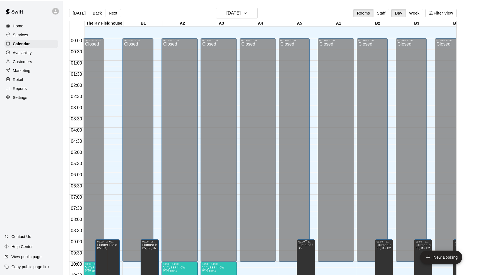
scroll to position [266, 0]
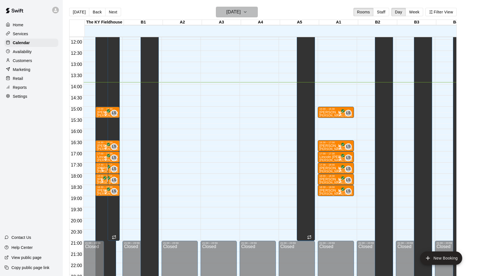
drag, startPoint x: 289, startPoint y: 18, endPoint x: 237, endPoint y: 13, distance: 52.5
click at [237, 13] on h6 "[DATE]" at bounding box center [234, 12] width 14 height 8
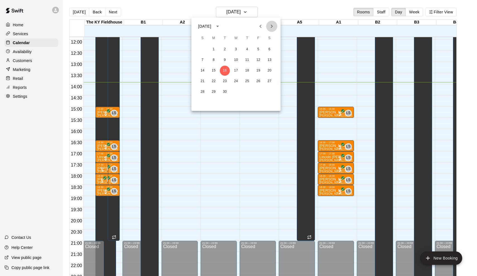
click at [273, 27] on icon "Next month" at bounding box center [272, 26] width 7 height 7
click at [270, 51] on button "3" at bounding box center [270, 49] width 10 height 10
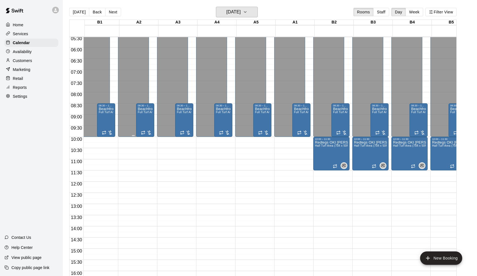
scroll to position [123, 44]
click at [113, 10] on button "Next" at bounding box center [113, 12] width 16 height 8
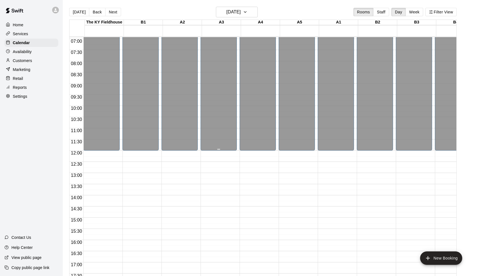
scroll to position [155, -1]
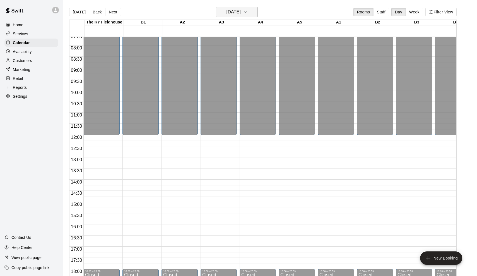
click at [239, 9] on h6 "[DATE]" at bounding box center [234, 12] width 14 height 8
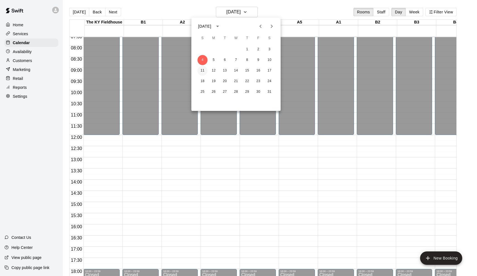
click at [204, 71] on button "11" at bounding box center [203, 71] width 10 height 10
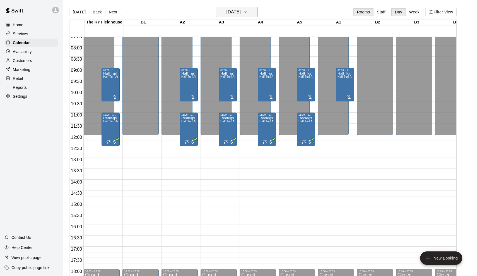
click at [231, 11] on h6 "[DATE]" at bounding box center [234, 12] width 14 height 8
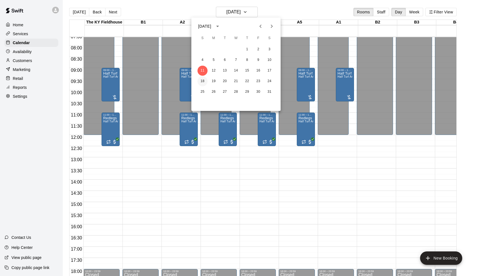
click at [205, 80] on button "18" at bounding box center [203, 81] width 10 height 10
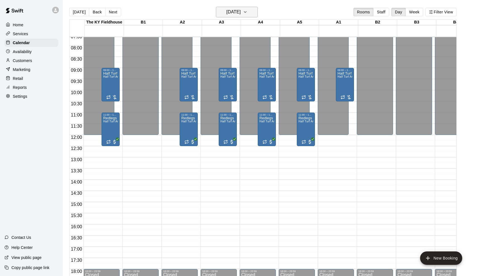
click at [228, 12] on h6 "[DATE]" at bounding box center [234, 12] width 14 height 8
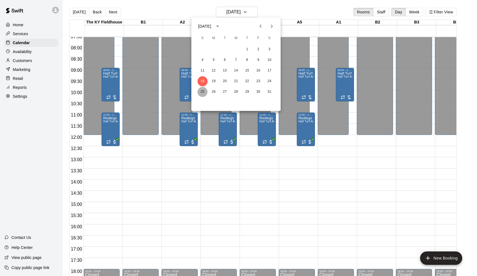
click at [203, 94] on button "25" at bounding box center [203, 92] width 10 height 10
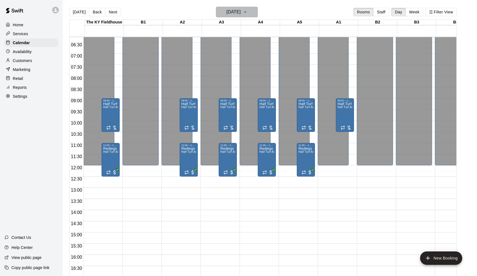
click at [234, 16] on button "[DATE]" at bounding box center [237, 12] width 42 height 11
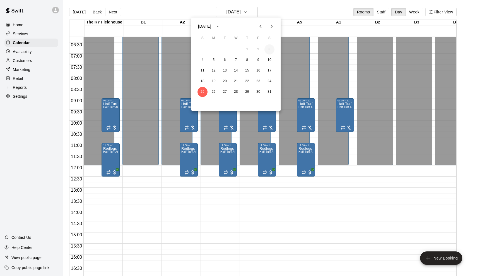
click at [270, 50] on button "3" at bounding box center [270, 49] width 10 height 10
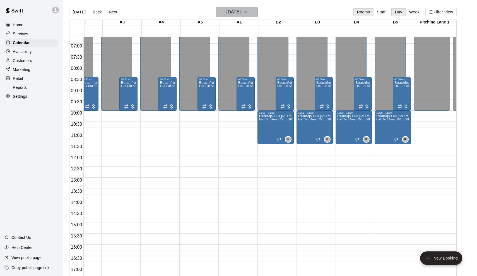
click at [227, 16] on h6 "[DATE]" at bounding box center [234, 12] width 14 height 8
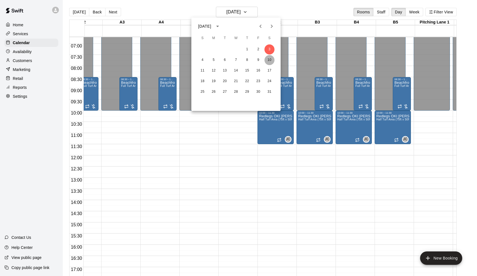
click at [270, 61] on button "10" at bounding box center [270, 60] width 10 height 10
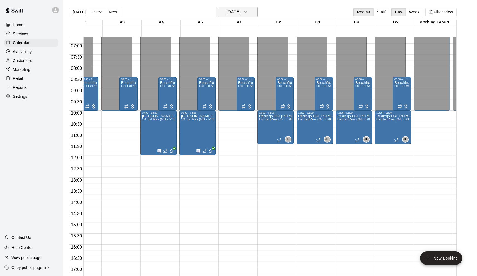
click at [240, 13] on h6 "[DATE]" at bounding box center [234, 12] width 14 height 8
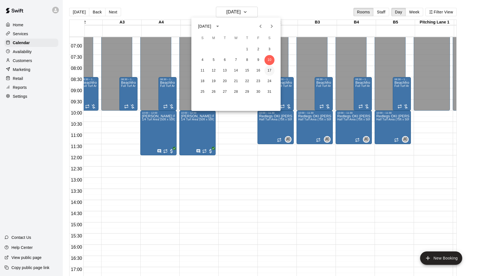
click at [270, 72] on button "17" at bounding box center [270, 71] width 10 height 10
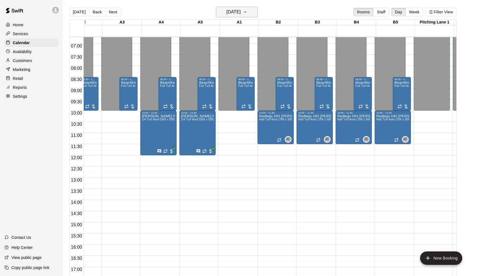
click at [236, 13] on h6 "[DATE]" at bounding box center [234, 12] width 14 height 8
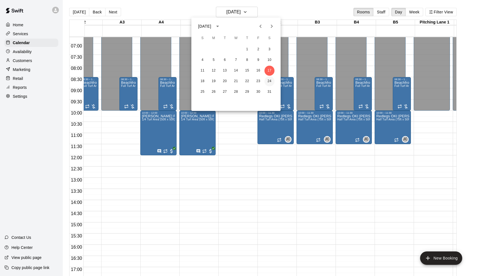
click at [269, 78] on button "24" at bounding box center [270, 81] width 10 height 10
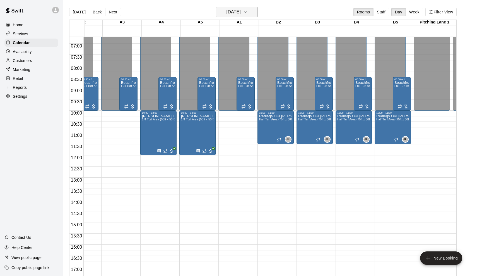
click at [241, 11] on h6 "[DATE]" at bounding box center [234, 12] width 14 height 8
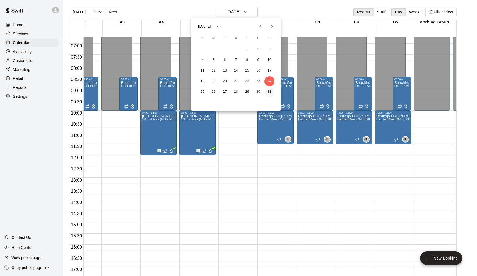
click at [271, 90] on button "31" at bounding box center [270, 92] width 10 height 10
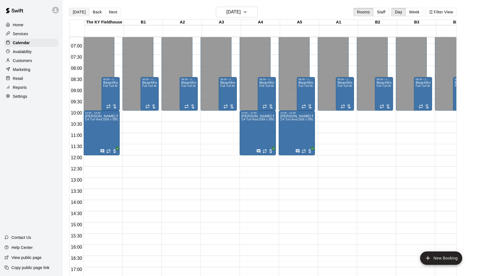
click at [82, 14] on button "[DATE]" at bounding box center [79, 12] width 20 height 8
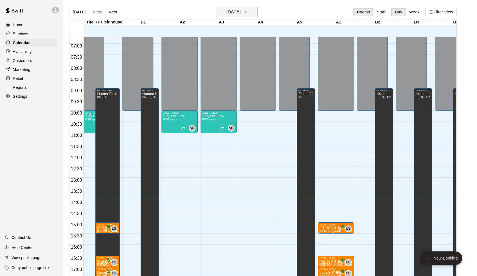
click at [232, 13] on h6 "[DATE]" at bounding box center [234, 12] width 14 height 8
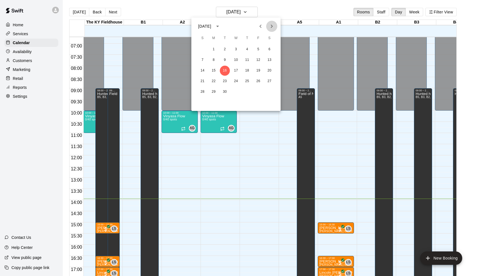
click at [270, 29] on icon "Next month" at bounding box center [272, 26] width 7 height 7
click at [270, 28] on icon "Next month" at bounding box center [272, 26] width 7 height 7
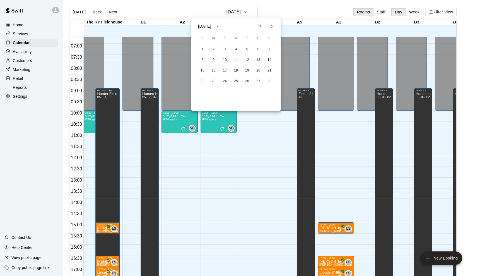
click at [262, 27] on icon "Previous month" at bounding box center [260, 26] width 7 height 7
click at [271, 50] on button "3" at bounding box center [270, 49] width 10 height 10
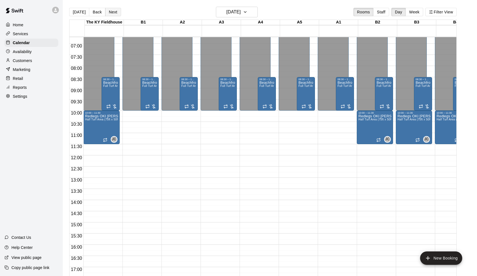
click at [113, 10] on button "Next" at bounding box center [113, 12] width 16 height 8
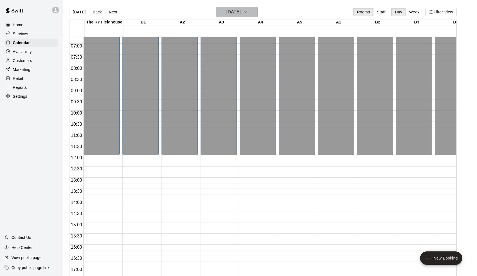
click at [236, 11] on h6 "[DATE]" at bounding box center [234, 12] width 14 height 8
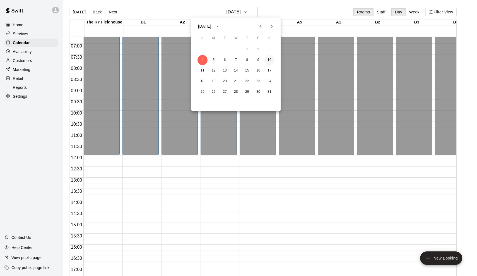
click at [269, 61] on button "10" at bounding box center [270, 60] width 10 height 10
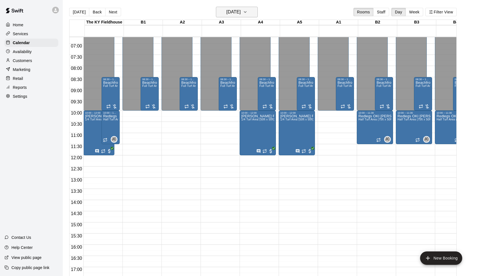
click at [241, 16] on h6 "[DATE]" at bounding box center [234, 12] width 14 height 8
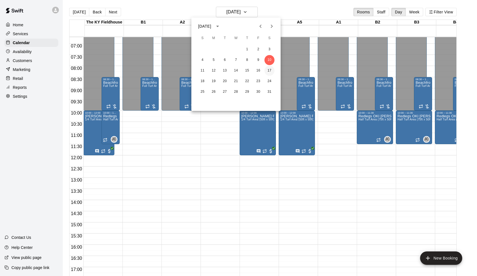
click at [269, 72] on button "17" at bounding box center [270, 71] width 10 height 10
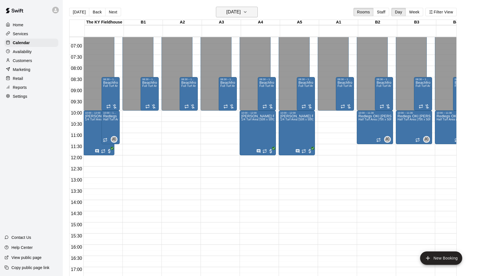
click at [236, 13] on h6 "[DATE]" at bounding box center [234, 12] width 14 height 8
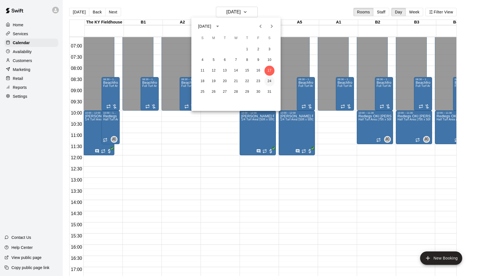
click at [269, 83] on button "24" at bounding box center [270, 81] width 10 height 10
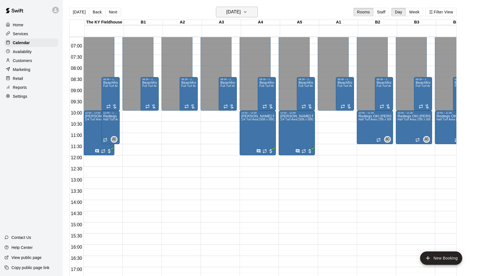
click at [241, 16] on h6 "[DATE]" at bounding box center [234, 12] width 14 height 8
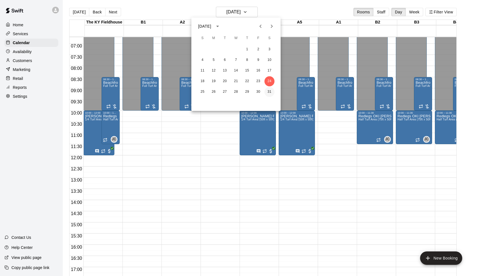
click at [269, 91] on button "31" at bounding box center [270, 92] width 10 height 10
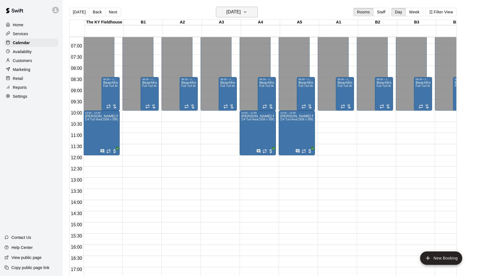
click at [241, 11] on h6 "[DATE]" at bounding box center [234, 12] width 14 height 8
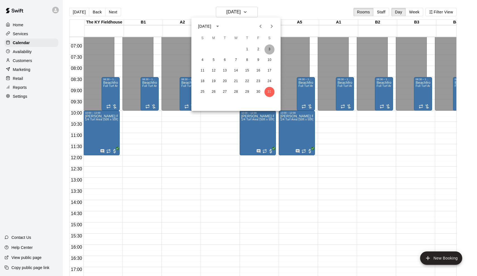
click at [269, 52] on button "3" at bounding box center [270, 49] width 10 height 10
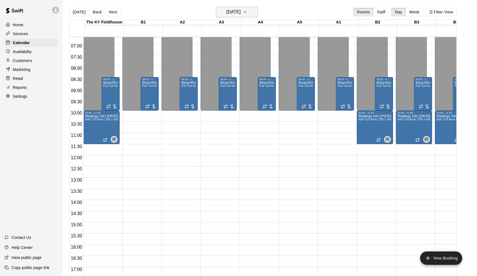
click at [241, 14] on h6 "[DATE]" at bounding box center [234, 12] width 14 height 8
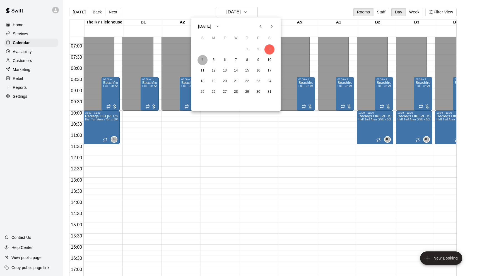
click at [203, 60] on button "4" at bounding box center [203, 60] width 10 height 10
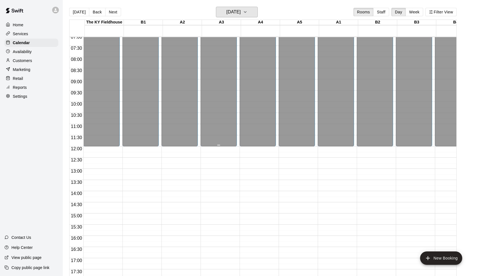
scroll to position [165, 0]
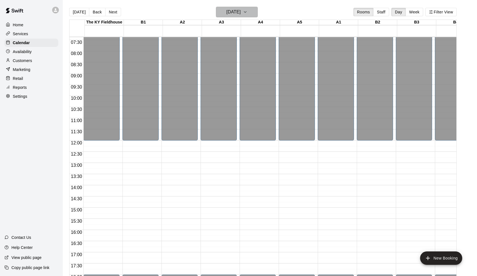
click at [241, 11] on h6 "[DATE]" at bounding box center [234, 12] width 14 height 8
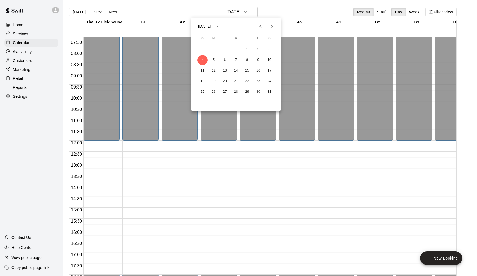
click at [268, 41] on span "S" at bounding box center [270, 38] width 10 height 11
click at [268, 46] on button "3" at bounding box center [270, 49] width 10 height 10
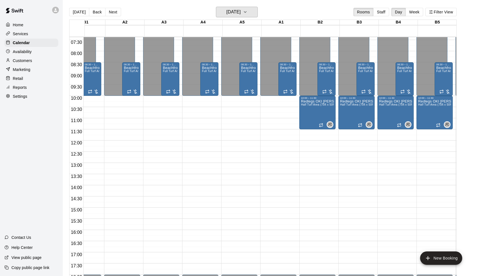
scroll to position [0, 58]
click at [234, 15] on h6 "[DATE]" at bounding box center [234, 12] width 14 height 8
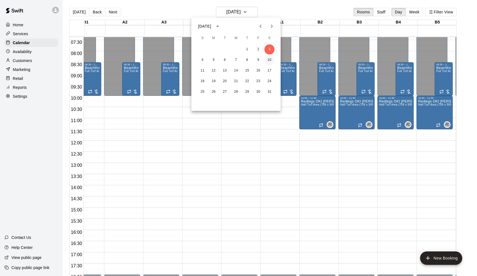
click at [272, 58] on button "10" at bounding box center [270, 60] width 10 height 10
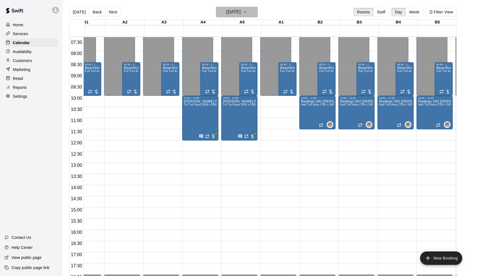
click at [238, 15] on h6 "[DATE]" at bounding box center [234, 12] width 14 height 8
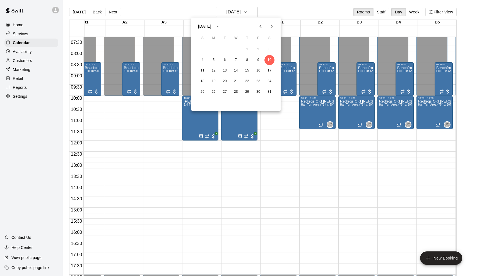
click at [260, 156] on div at bounding box center [238, 138] width 477 height 276
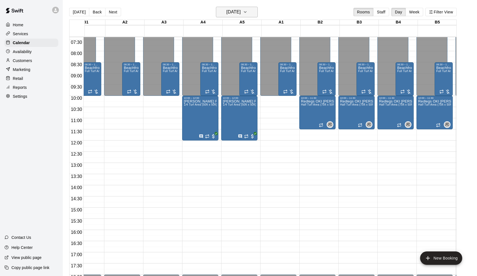
click at [241, 11] on h6 "[DATE]" at bounding box center [234, 12] width 14 height 8
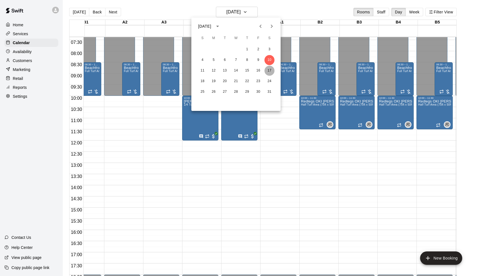
click at [269, 66] on button "17" at bounding box center [270, 71] width 10 height 10
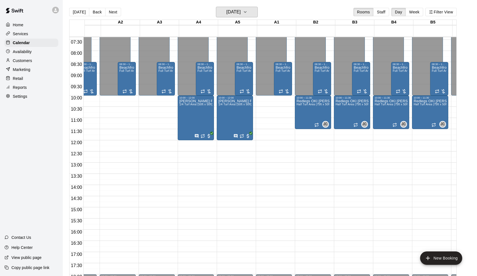
scroll to position [164, 62]
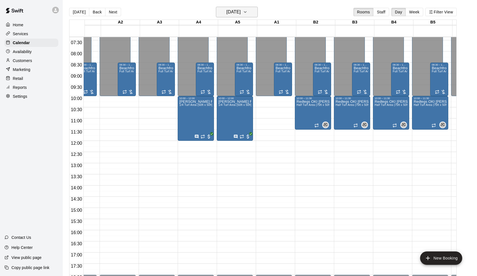
click at [236, 13] on h6 "[DATE]" at bounding box center [234, 12] width 14 height 8
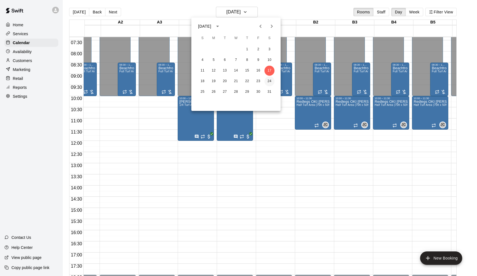
click at [269, 83] on button "24" at bounding box center [270, 81] width 10 height 10
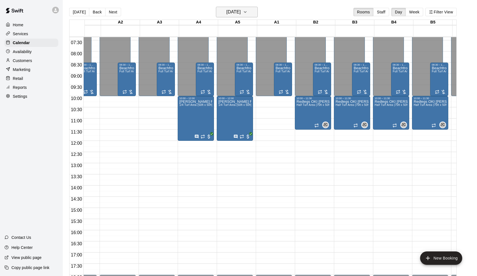
click at [234, 12] on h6 "[DATE]" at bounding box center [234, 12] width 14 height 8
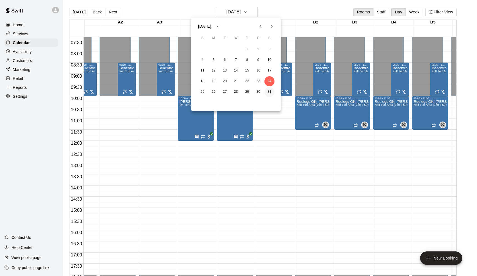
click at [269, 92] on button "31" at bounding box center [270, 92] width 10 height 10
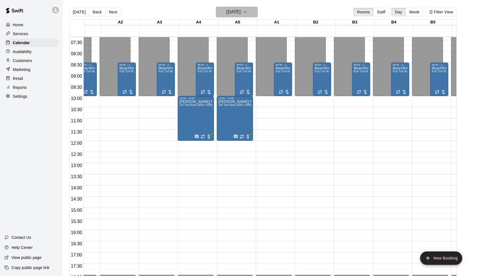
click at [241, 13] on h6 "[DATE]" at bounding box center [234, 12] width 14 height 8
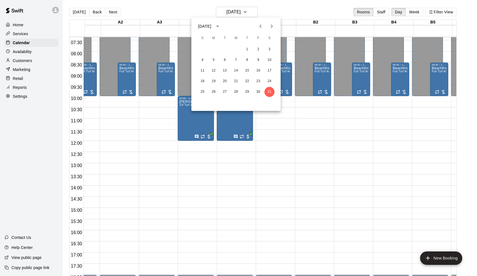
click at [275, 24] on icon "Next month" at bounding box center [272, 26] width 7 height 7
click at [262, 26] on icon "Previous month" at bounding box center [260, 26] width 7 height 7
click at [269, 52] on button "3" at bounding box center [270, 49] width 10 height 10
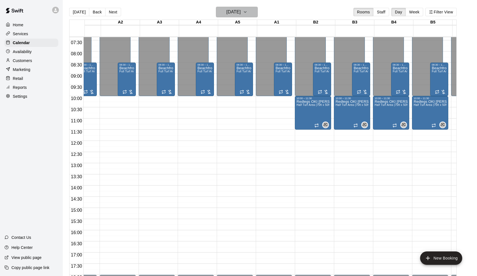
click at [241, 16] on h6 "[DATE]" at bounding box center [234, 12] width 14 height 8
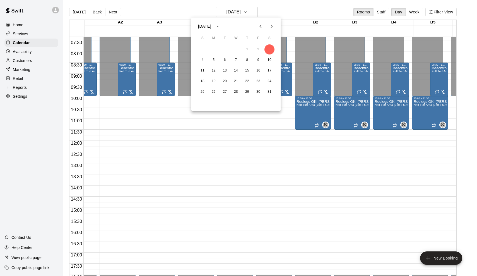
click at [269, 26] on icon "Next month" at bounding box center [272, 26] width 7 height 7
click at [273, 28] on icon "Next month" at bounding box center [272, 26] width 7 height 7
click at [270, 51] on button "7" at bounding box center [270, 49] width 10 height 10
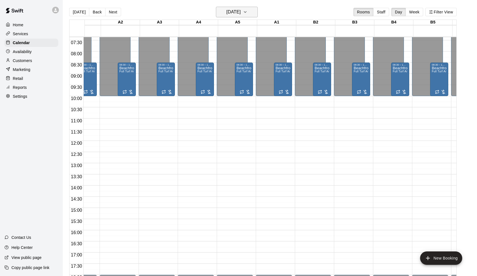
click at [241, 10] on h6 "[DATE]" at bounding box center [234, 12] width 14 height 8
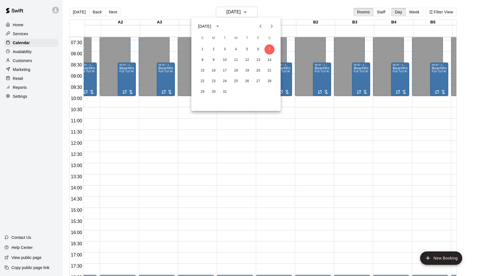
click at [262, 23] on icon "Previous month" at bounding box center [260, 26] width 7 height 7
click at [270, 77] on button "28" at bounding box center [270, 81] width 10 height 10
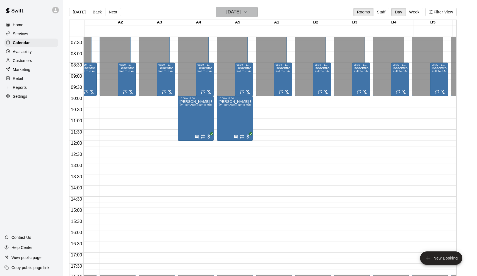
click at [241, 15] on h6 "[DATE]" at bounding box center [234, 12] width 14 height 8
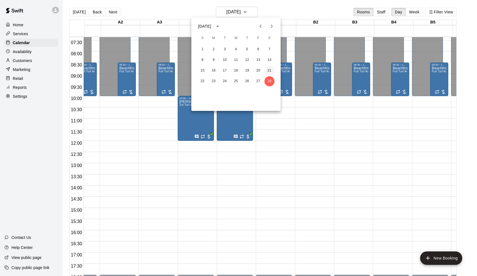
click at [271, 73] on button "21" at bounding box center [270, 71] width 10 height 10
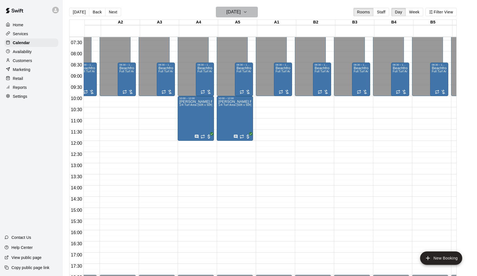
click at [241, 13] on h6 "[DATE]" at bounding box center [234, 12] width 14 height 8
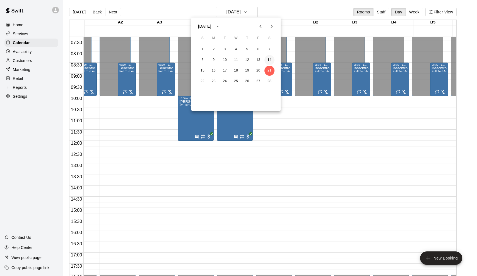
click at [268, 57] on button "14" at bounding box center [270, 60] width 10 height 10
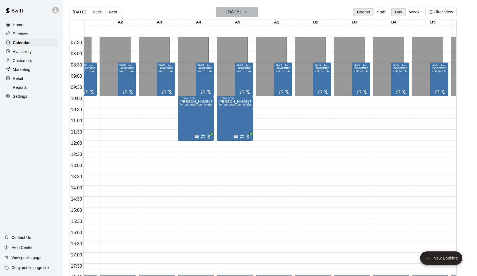
click at [241, 13] on h6 "[DATE]" at bounding box center [234, 12] width 14 height 8
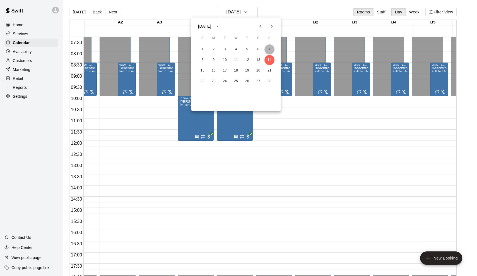
click at [269, 50] on button "7" at bounding box center [270, 49] width 10 height 10
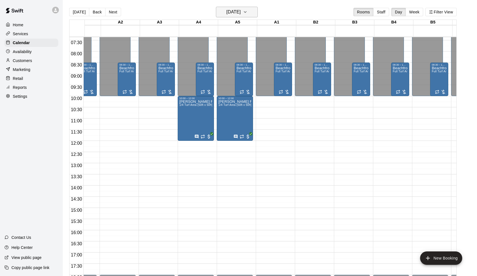
click at [241, 13] on h6 "[DATE]" at bounding box center [234, 12] width 14 height 8
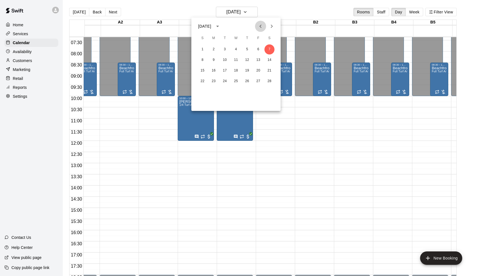
click at [263, 29] on icon "Previous month" at bounding box center [260, 26] width 7 height 7
click at [270, 90] on button "31" at bounding box center [270, 92] width 10 height 10
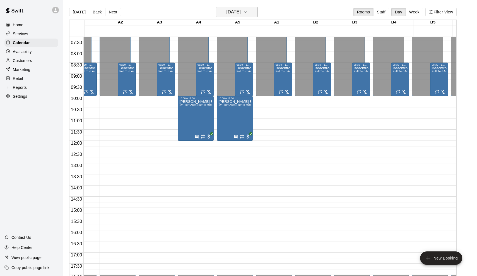
click at [237, 12] on h6 "[DATE]" at bounding box center [234, 12] width 14 height 8
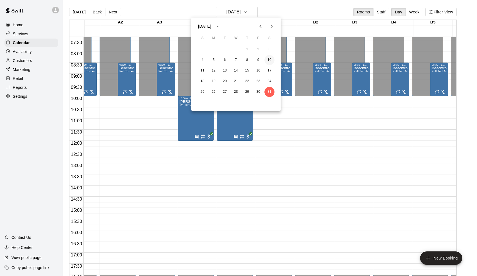
click at [271, 57] on button "10" at bounding box center [270, 60] width 10 height 10
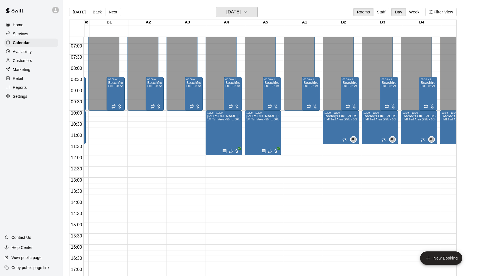
scroll to position [150, 34]
click at [235, 10] on h6 "[DATE]" at bounding box center [234, 12] width 14 height 8
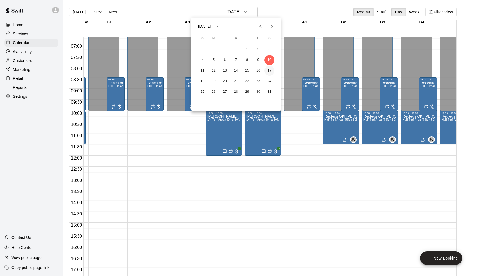
click at [270, 73] on button "17" at bounding box center [270, 71] width 10 height 10
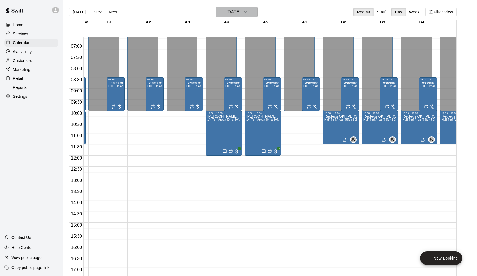
click at [241, 13] on h6 "[DATE]" at bounding box center [234, 12] width 14 height 8
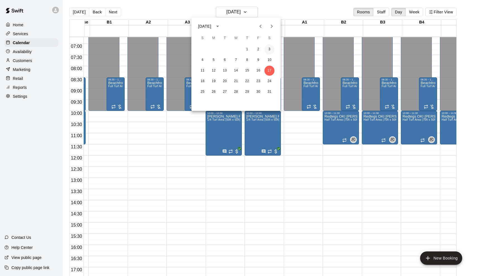
click at [269, 50] on button "3" at bounding box center [270, 49] width 10 height 10
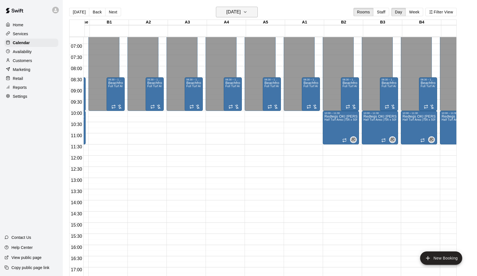
click at [242, 16] on button "[DATE]" at bounding box center [237, 12] width 42 height 11
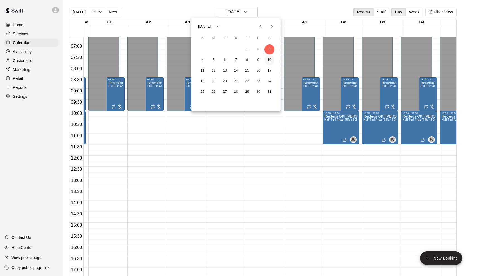
click at [269, 60] on button "10" at bounding box center [270, 60] width 10 height 10
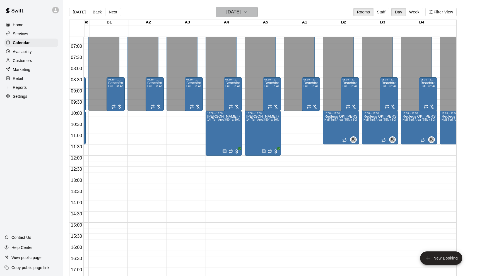
click at [241, 13] on h6 "[DATE]" at bounding box center [234, 12] width 14 height 8
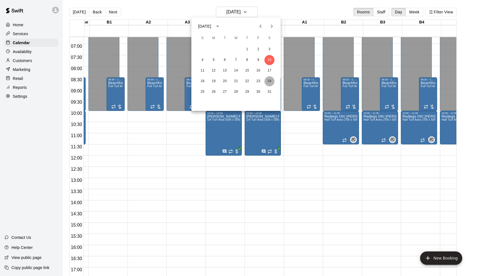
click at [271, 86] on button "24" at bounding box center [270, 81] width 10 height 10
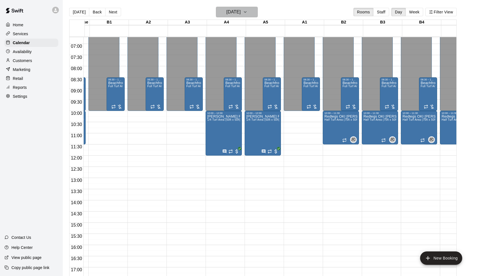
click at [241, 14] on h6 "[DATE]" at bounding box center [234, 12] width 14 height 8
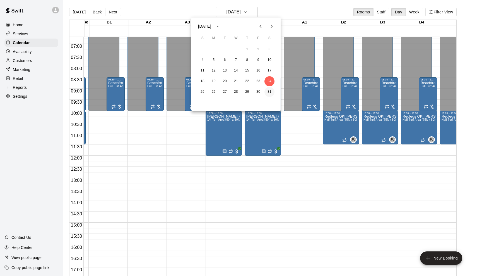
click at [269, 90] on button "31" at bounding box center [270, 92] width 10 height 10
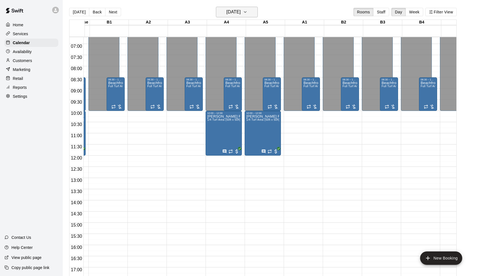
click at [241, 16] on h6 "[DATE]" at bounding box center [234, 12] width 14 height 8
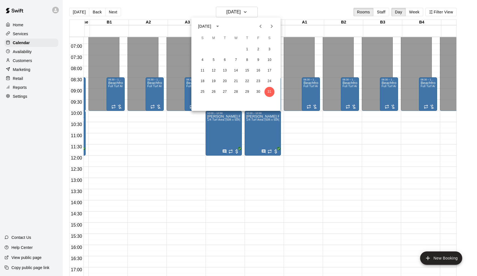
click at [275, 26] on icon "Next month" at bounding box center [272, 26] width 7 height 7
click at [271, 22] on button "Next month" at bounding box center [271, 26] width 11 height 11
click at [259, 23] on icon "Previous month" at bounding box center [260, 26] width 7 height 7
click at [267, 46] on button "7" at bounding box center [270, 49] width 10 height 10
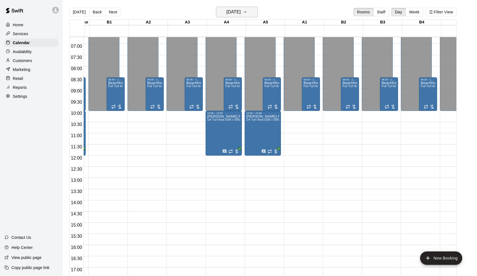
click at [241, 12] on h6 "[DATE]" at bounding box center [234, 12] width 14 height 8
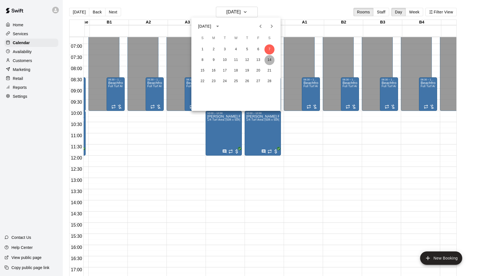
click at [270, 58] on button "14" at bounding box center [270, 60] width 10 height 10
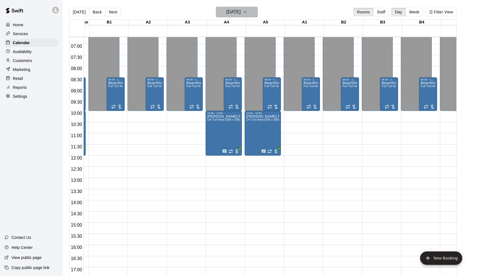
click at [250, 11] on button "[DATE]" at bounding box center [237, 12] width 42 height 11
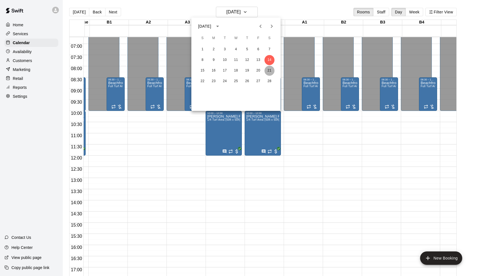
click at [268, 68] on button "21" at bounding box center [270, 71] width 10 height 10
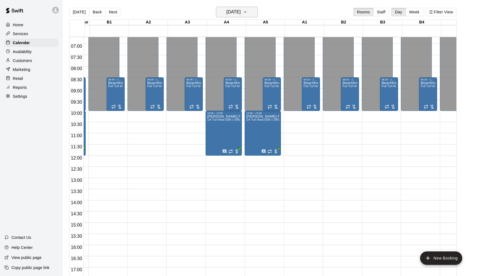
click at [241, 13] on h6 "[DATE]" at bounding box center [234, 12] width 14 height 8
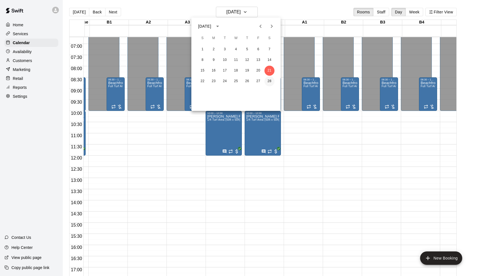
click at [273, 82] on button "28" at bounding box center [270, 81] width 10 height 10
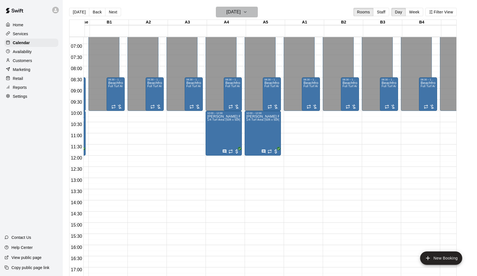
click at [241, 13] on h6 "[DATE]" at bounding box center [234, 12] width 14 height 8
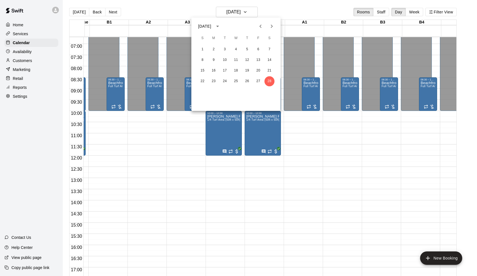
click at [268, 25] on button "Next month" at bounding box center [271, 26] width 11 height 11
click at [268, 47] on button "7" at bounding box center [270, 49] width 10 height 10
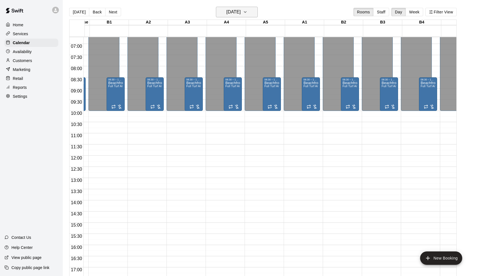
click at [238, 11] on h6 "[DATE]" at bounding box center [234, 12] width 14 height 8
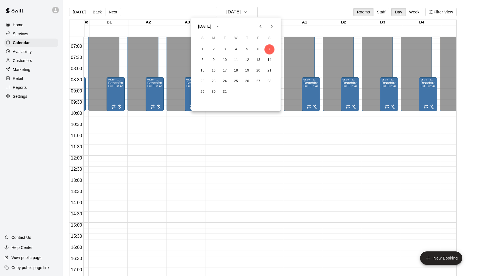
click at [264, 25] on icon "Previous month" at bounding box center [260, 26] width 7 height 7
click at [269, 13] on div at bounding box center [238, 138] width 477 height 276
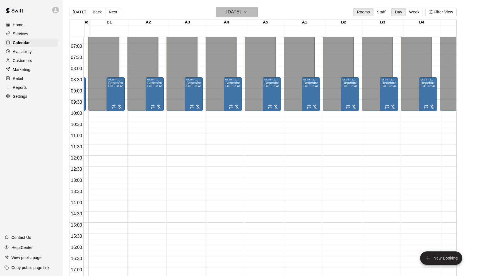
click at [241, 12] on h6 "[DATE]" at bounding box center [234, 12] width 14 height 8
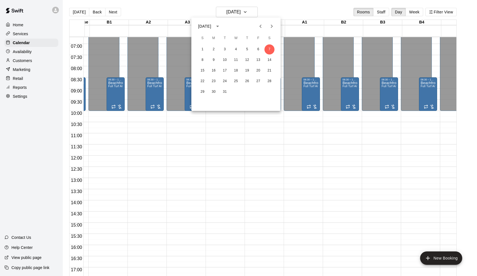
click at [261, 30] on button "Previous month" at bounding box center [260, 26] width 11 height 11
click at [262, 30] on button "Previous month" at bounding box center [260, 26] width 11 height 11
click at [268, 48] on button "3" at bounding box center [270, 49] width 10 height 10
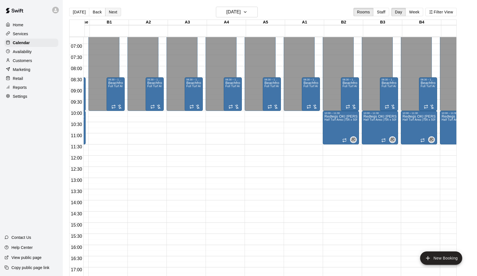
click at [110, 11] on button "Next" at bounding box center [113, 12] width 16 height 8
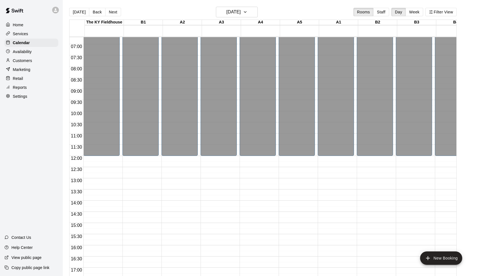
scroll to position [138, 0]
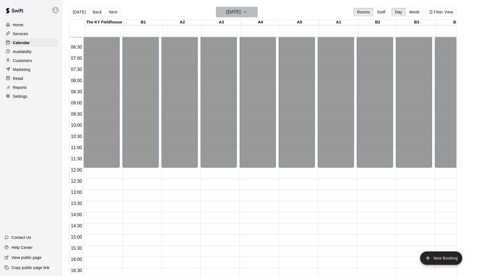
click at [241, 12] on h6 "[DATE]" at bounding box center [234, 12] width 14 height 8
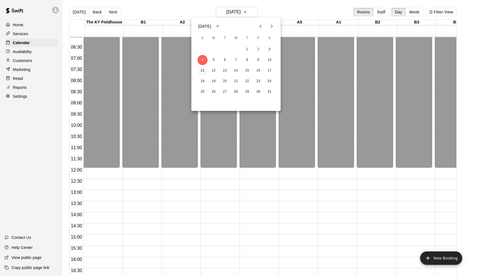
click at [200, 73] on button "11" at bounding box center [203, 71] width 10 height 10
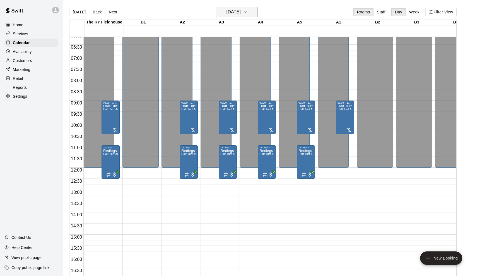
click at [234, 12] on h6 "[DATE]" at bounding box center [234, 12] width 14 height 8
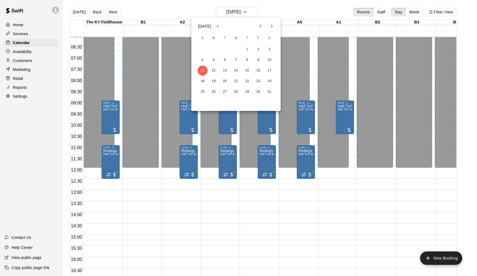
click at [273, 200] on div at bounding box center [238, 138] width 477 height 276
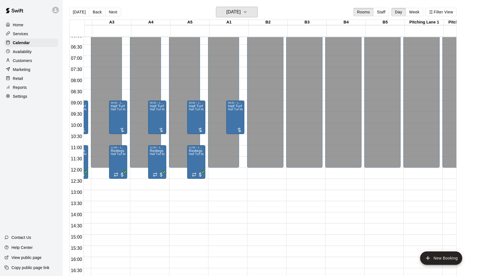
scroll to position [138, 127]
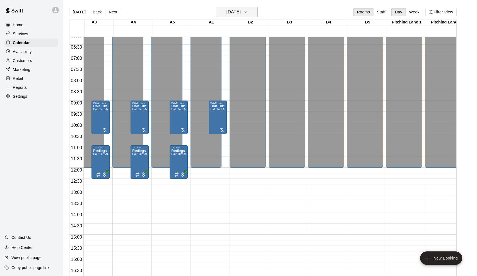
click at [237, 11] on h6 "[DATE]" at bounding box center [234, 12] width 14 height 8
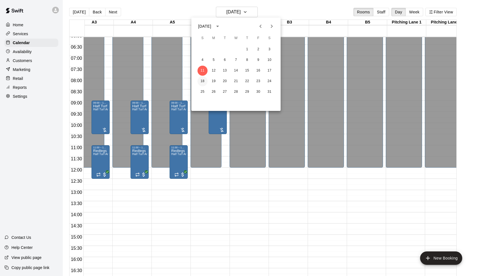
click at [204, 80] on button "18" at bounding box center [203, 81] width 10 height 10
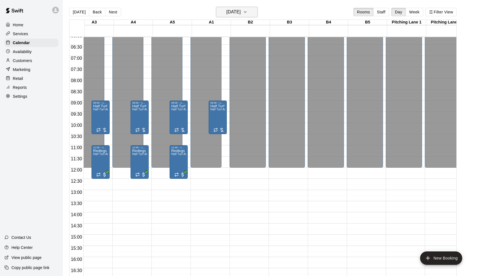
click at [234, 17] on button "[DATE]" at bounding box center [237, 12] width 42 height 11
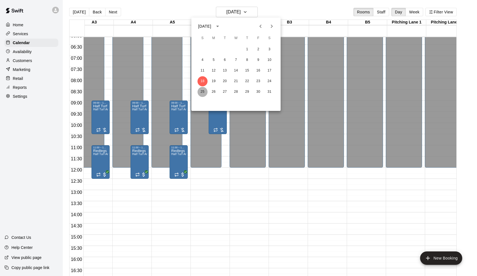
click at [201, 96] on button "25" at bounding box center [203, 92] width 10 height 10
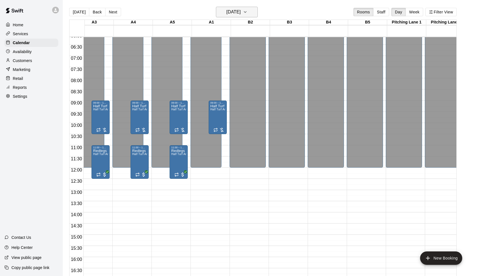
click at [234, 13] on h6 "[DATE]" at bounding box center [234, 12] width 14 height 8
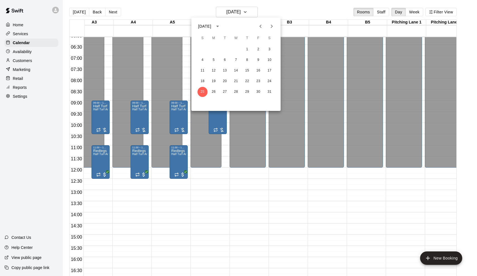
click at [270, 24] on icon "Next month" at bounding box center [272, 26] width 7 height 7
click at [202, 49] on button "1" at bounding box center [203, 49] width 10 height 10
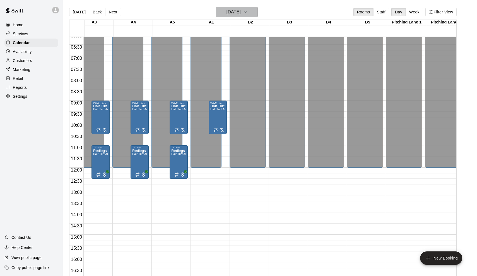
click at [236, 13] on h6 "[DATE]" at bounding box center [234, 12] width 14 height 8
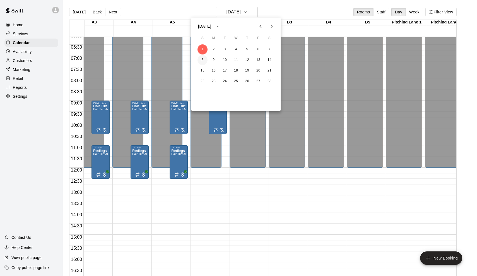
click at [203, 62] on button "8" at bounding box center [203, 60] width 10 height 10
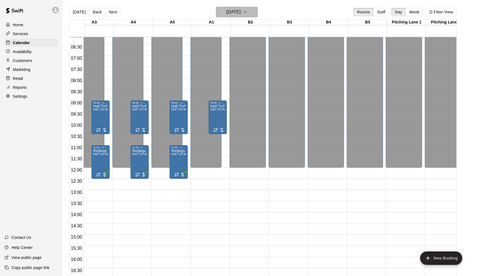
click at [235, 11] on h6 "[DATE]" at bounding box center [234, 12] width 14 height 8
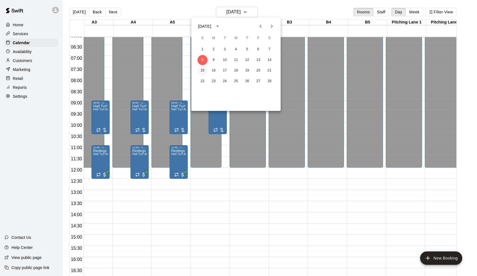
click at [202, 71] on button "15" at bounding box center [203, 71] width 10 height 10
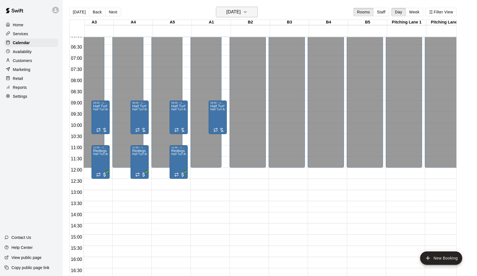
click at [230, 17] on button "[DATE]" at bounding box center [237, 12] width 42 height 11
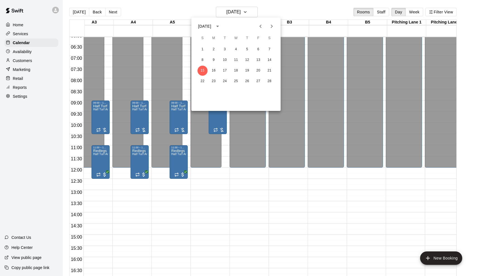
click at [204, 88] on div "1 2 3 4 5 6 7 8 9 10 11 12 13 14 15 16 17 18 19 20 21 22 23 24 25 26 27 28" at bounding box center [236, 77] width 89 height 67
click at [203, 81] on button "22" at bounding box center [203, 81] width 10 height 10
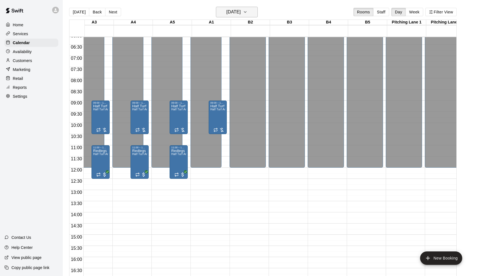
click at [241, 13] on h6 "[DATE]" at bounding box center [234, 12] width 14 height 8
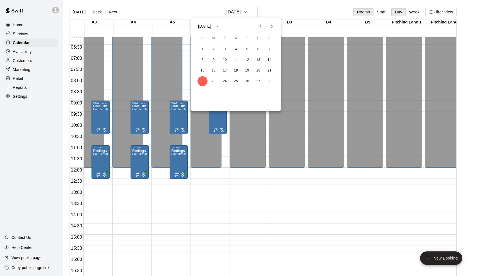
click at [269, 25] on icon "Next month" at bounding box center [272, 26] width 7 height 7
click at [202, 48] on button "1" at bounding box center [203, 49] width 10 height 10
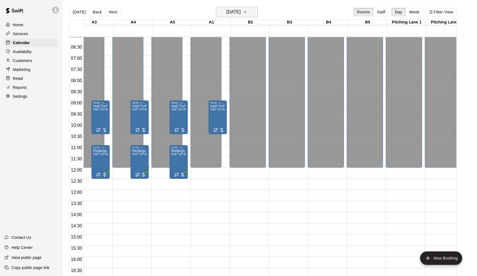
click at [239, 12] on h6 "[DATE]" at bounding box center [234, 12] width 14 height 8
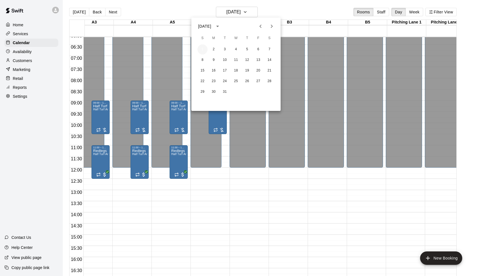
click at [205, 53] on button "1" at bounding box center [203, 49] width 10 height 10
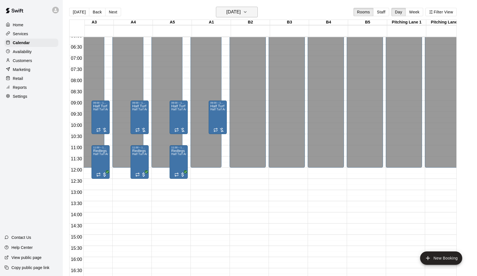
click at [227, 13] on h6 "[DATE]" at bounding box center [234, 12] width 14 height 8
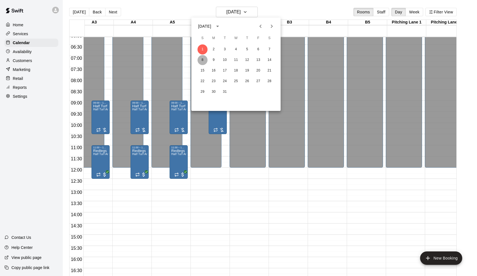
click at [201, 59] on button "8" at bounding box center [203, 60] width 10 height 10
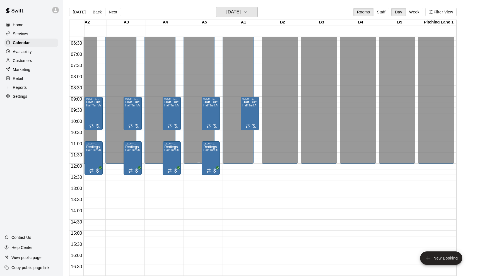
scroll to position [142, 99]
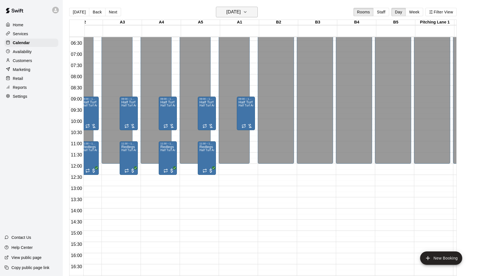
click at [231, 13] on h6 "[DATE]" at bounding box center [234, 12] width 14 height 8
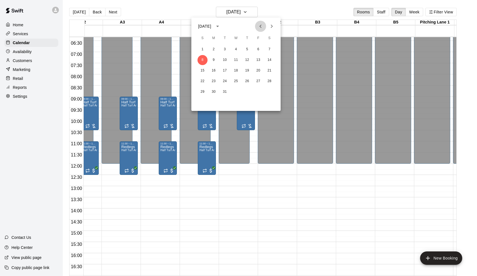
click at [259, 27] on icon "Previous month" at bounding box center [260, 26] width 7 height 7
click at [259, 26] on icon "Previous month" at bounding box center [260, 26] width 7 height 7
click at [269, 48] on button "3" at bounding box center [270, 49] width 10 height 10
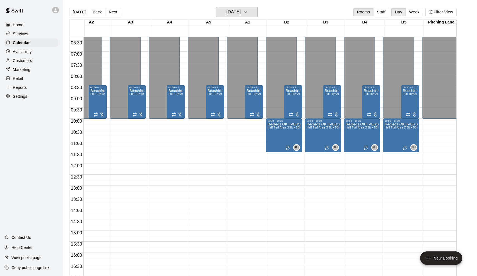
scroll to position [142, 86]
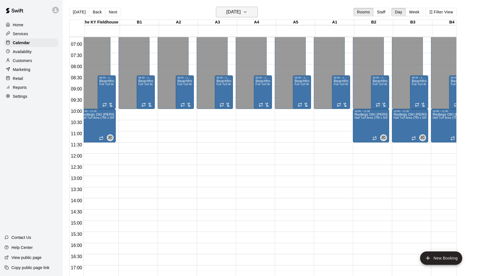
click at [242, 16] on button "[DATE]" at bounding box center [237, 12] width 42 height 11
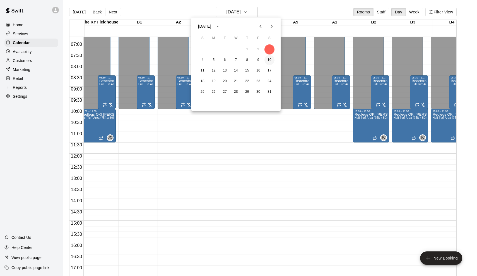
click at [273, 60] on button "10" at bounding box center [270, 60] width 10 height 10
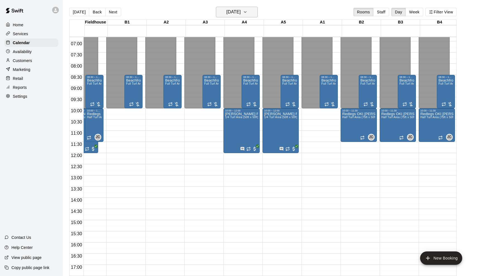
click at [227, 15] on h6 "[DATE]" at bounding box center [234, 12] width 14 height 8
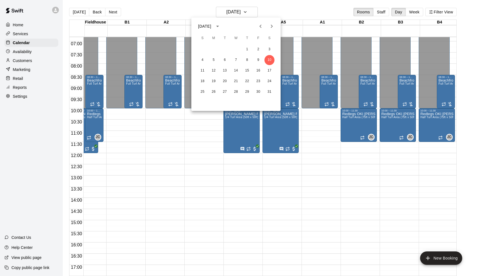
click at [293, 8] on div at bounding box center [238, 138] width 477 height 276
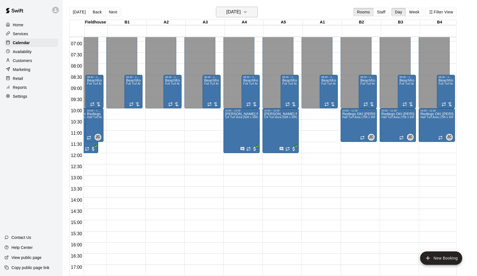
click at [238, 14] on h6 "[DATE]" at bounding box center [234, 12] width 14 height 8
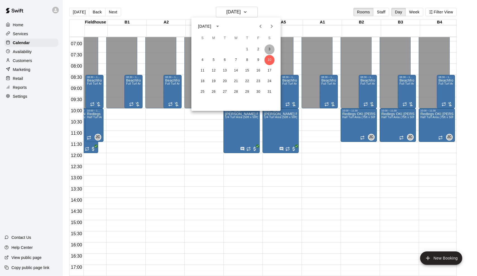
click at [269, 48] on button "3" at bounding box center [270, 49] width 10 height 10
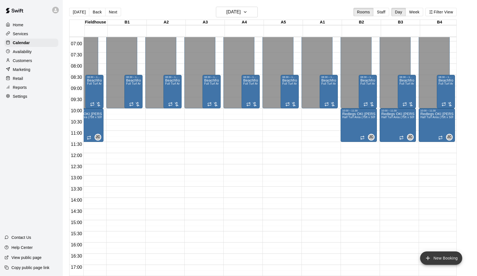
click at [433, 259] on button "New Booking" at bounding box center [441, 257] width 42 height 13
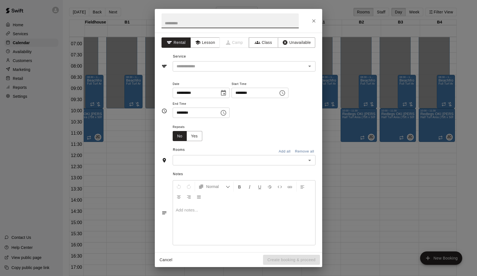
click at [194, 160] on input "text" at bounding box center [240, 160] width 130 height 7
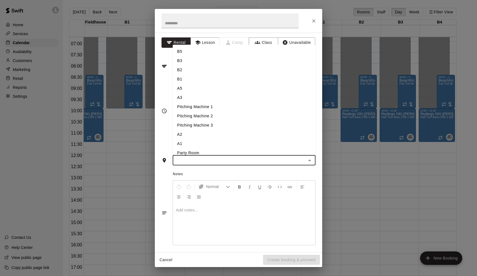
type input "*"
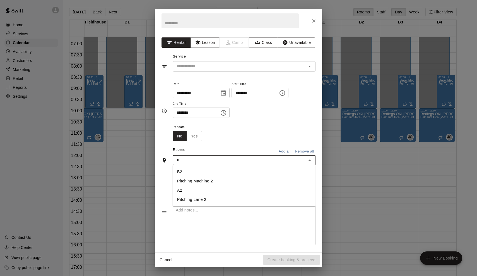
click at [186, 191] on li "A2" at bounding box center [244, 190] width 143 height 9
type input "*"
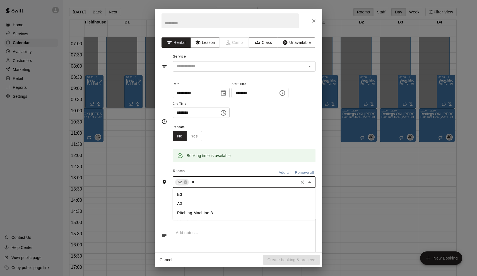
click at [182, 204] on li "A3" at bounding box center [244, 203] width 143 height 9
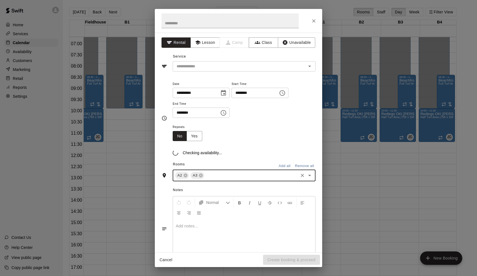
type input "*"
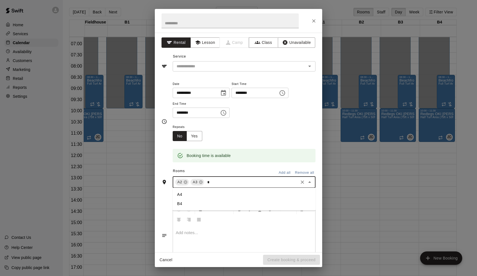
click at [184, 196] on li "A4" at bounding box center [244, 194] width 143 height 9
type input "*"
click at [185, 202] on li "A5" at bounding box center [244, 203] width 143 height 9
click at [226, 63] on input "text" at bounding box center [236, 66] width 123 height 7
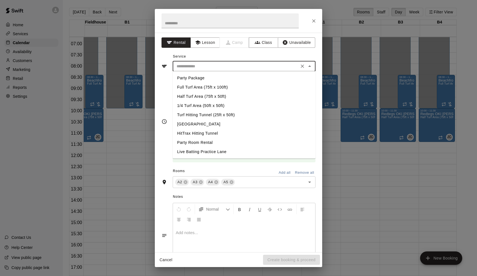
click at [198, 94] on li "Half Turf Area (75ft x 50ft)" at bounding box center [244, 96] width 143 height 9
type input "**********"
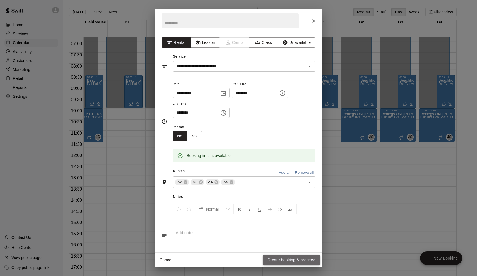
click at [301, 262] on button "Create booking & proceed" at bounding box center [291, 260] width 57 height 10
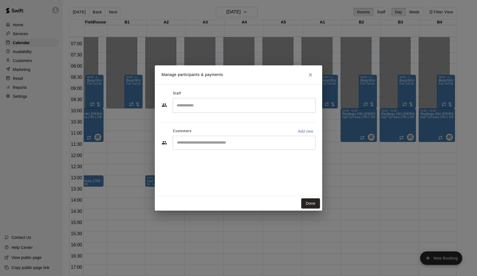
click at [311, 74] on icon "Close" at bounding box center [311, 75] width 6 height 6
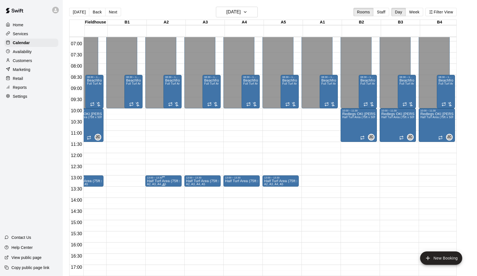
click at [170, 176] on div "13:00 – 13:30 Half Turf Area (75ft x 50ft) A2, A3, A4, A5" at bounding box center [163, 180] width 36 height 11
click at [150, 181] on icon "edit" at bounding box center [152, 181] width 7 height 7
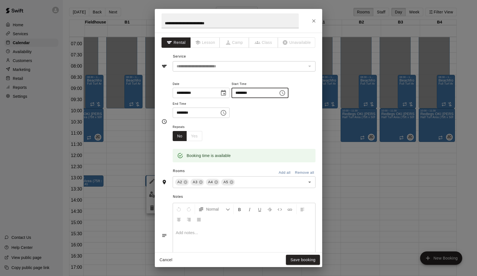
click at [242, 92] on input "********" at bounding box center [253, 93] width 43 height 10
type input "********"
click at [179, 112] on input "********" at bounding box center [194, 112] width 43 height 10
type input "********"
click at [301, 260] on button "Save booking" at bounding box center [303, 260] width 34 height 10
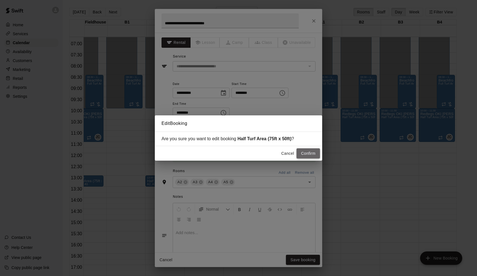
click at [309, 152] on button "Confirm" at bounding box center [308, 153] width 23 height 10
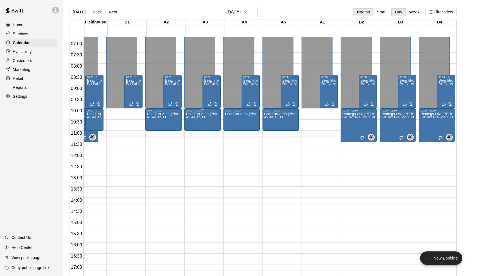
click at [199, 124] on div "Half Turf Area (75ft x 50ft) A5, A3, A2, A4" at bounding box center [202, 250] width 33 height 276
click at [189, 128] on button "edit" at bounding box center [192, 131] width 11 height 11
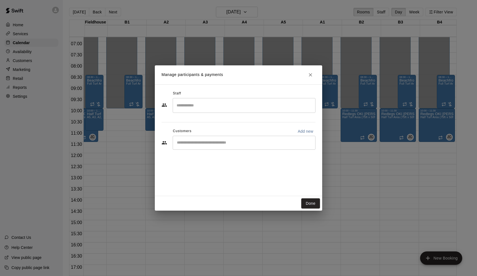
click at [208, 146] on div "​" at bounding box center [244, 143] width 143 height 14
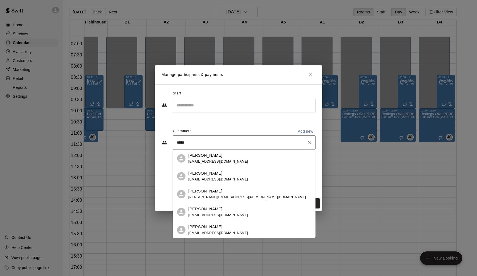
type input "******"
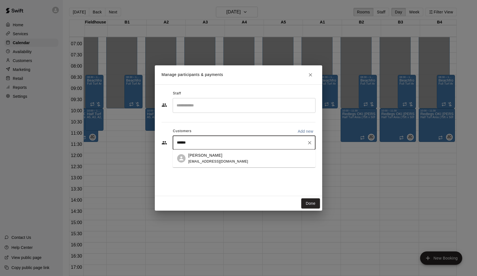
click at [229, 156] on div "[PERSON_NAME] [EMAIL_ADDRESS][DOMAIN_NAME]" at bounding box center [249, 158] width 123 height 12
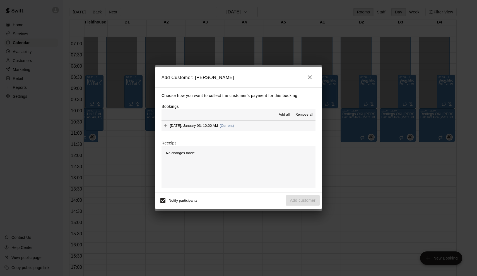
click at [224, 125] on span "(Current)" at bounding box center [227, 126] width 15 height 4
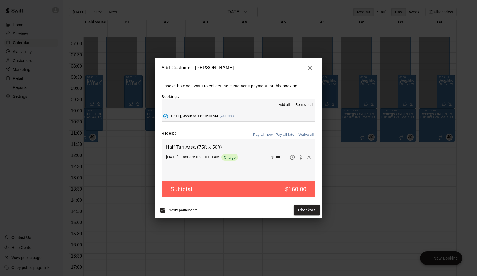
click at [287, 133] on button "Pay all later" at bounding box center [285, 134] width 23 height 9
click at [315, 212] on button "Add customer" at bounding box center [303, 210] width 34 height 10
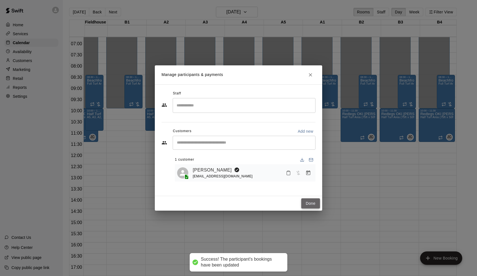
click at [314, 205] on button "Done" at bounding box center [311, 203] width 19 height 10
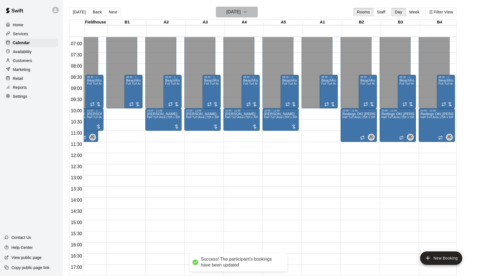
click at [230, 14] on h6 "[DATE]" at bounding box center [234, 12] width 14 height 8
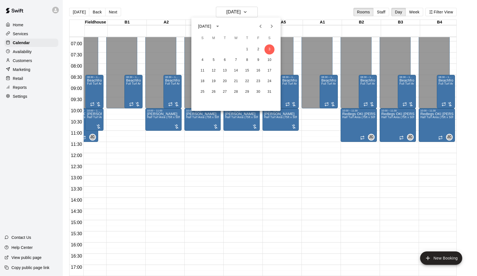
click at [239, 120] on div at bounding box center [238, 138] width 477 height 276
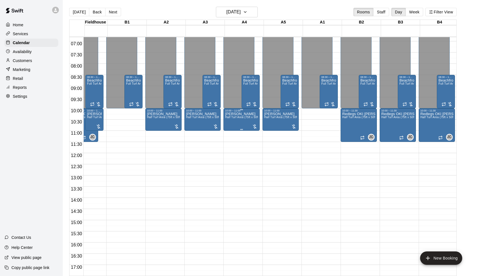
click at [235, 118] on span "Half Turf Area (75ft x 50ft)" at bounding box center [242, 117] width 35 height 3
click at [231, 132] on img "edit" at bounding box center [232, 135] width 6 height 6
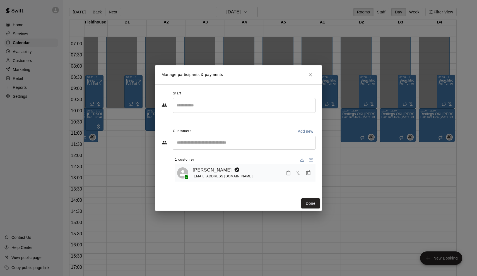
click at [374, 166] on div "Manage participants & payments Staff ​ Customers Add new ​ 1 customer [PERSON_N…" at bounding box center [238, 138] width 477 height 276
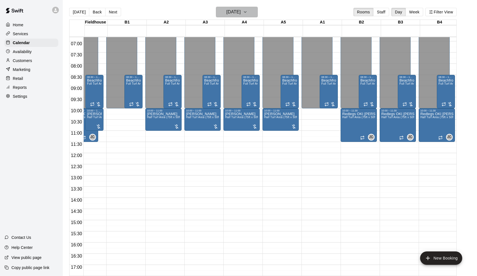
click at [241, 13] on h6 "[DATE]" at bounding box center [234, 12] width 14 height 8
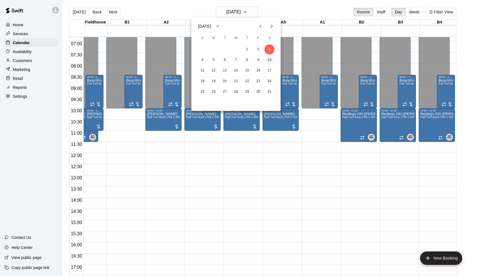
click at [271, 59] on button "10" at bounding box center [270, 60] width 10 height 10
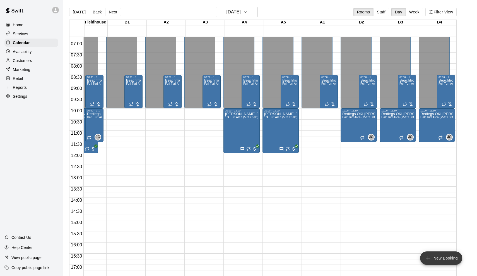
click at [445, 260] on button "New Booking" at bounding box center [441, 257] width 42 height 13
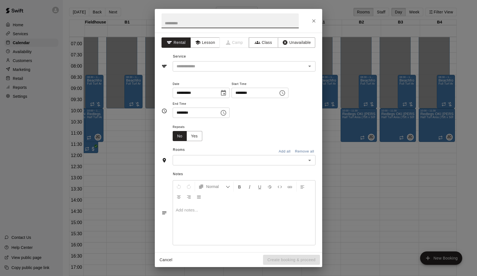
click at [240, 94] on input "********" at bounding box center [253, 93] width 43 height 10
type input "********"
click at [179, 114] on input "********" at bounding box center [194, 112] width 43 height 10
type input "********"
click at [200, 68] on input "text" at bounding box center [236, 66] width 123 height 7
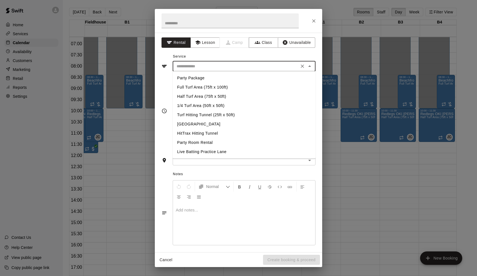
click at [200, 94] on li "Half Turf Area (75ft x 50ft)" at bounding box center [244, 96] width 143 height 9
type input "**********"
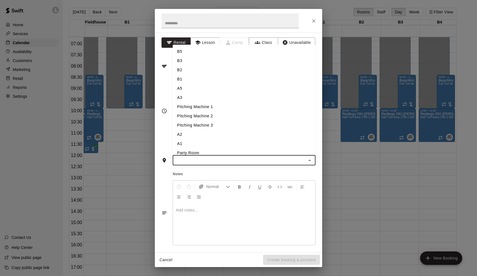
click at [202, 161] on input "text" at bounding box center [240, 160] width 130 height 7
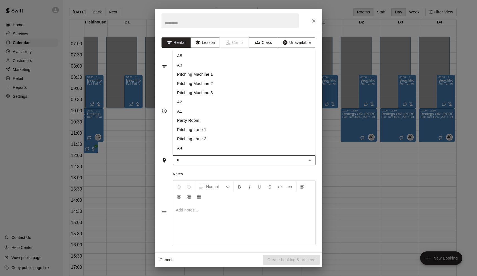
type input "**"
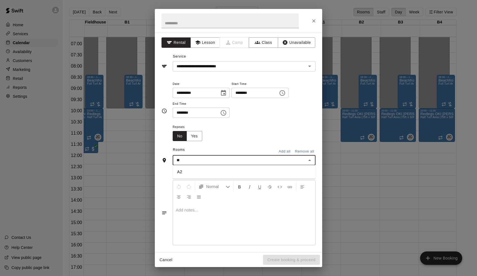
click at [190, 174] on li "A2" at bounding box center [244, 171] width 143 height 9
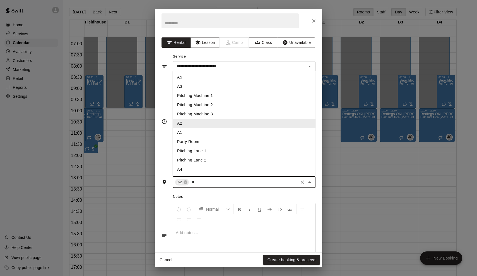
type input "**"
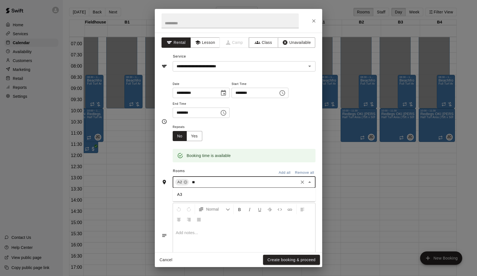
click at [189, 195] on li "A3" at bounding box center [244, 194] width 143 height 9
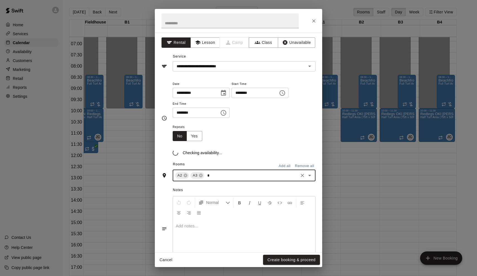
type input "**"
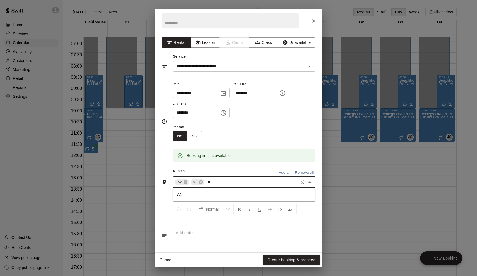
click at [187, 190] on li "A1" at bounding box center [244, 194] width 143 height 9
type input "*"
click at [193, 219] on li "Pitching Lane 1" at bounding box center [244, 222] width 143 height 9
type input "*"
click at [195, 219] on li "Pitching Lane 2" at bounding box center [244, 222] width 143 height 9
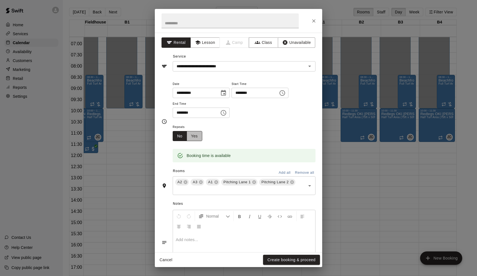
click at [193, 136] on button "Yes" at bounding box center [195, 136] width 16 height 10
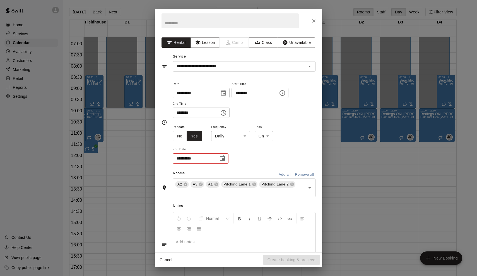
click at [216, 138] on body "Home Services Calendar Availability Customers Marketing Retail Reports Settings…" at bounding box center [238, 142] width 477 height 285
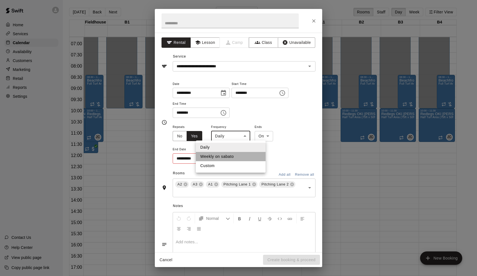
click at [230, 157] on li "Weekly on sabato" at bounding box center [231, 156] width 70 height 9
type input "******"
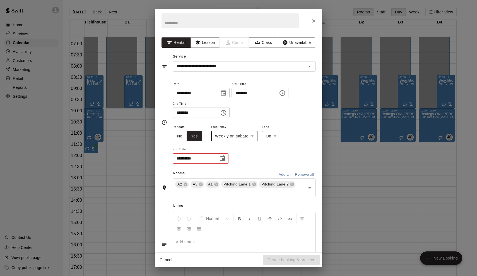
click at [224, 157] on icon "Choose date" at bounding box center [222, 158] width 7 height 7
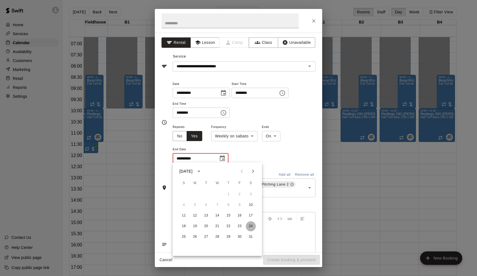
click at [252, 227] on button "24" at bounding box center [251, 226] width 10 height 10
type input "**********"
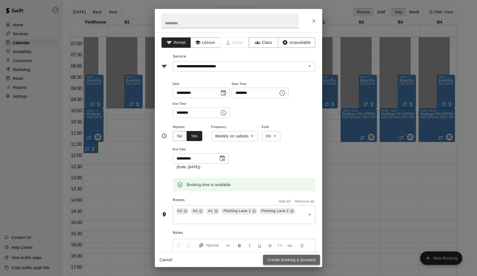
click at [297, 260] on button "Create booking & proceed" at bounding box center [291, 260] width 57 height 10
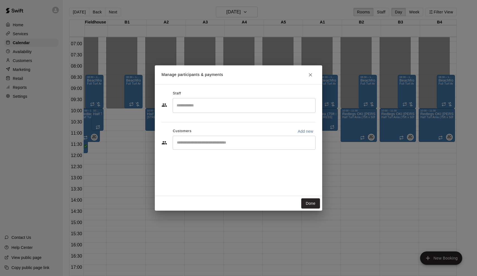
click at [255, 150] on div "Staff ​ Customers Add new ​" at bounding box center [239, 122] width 154 height 66
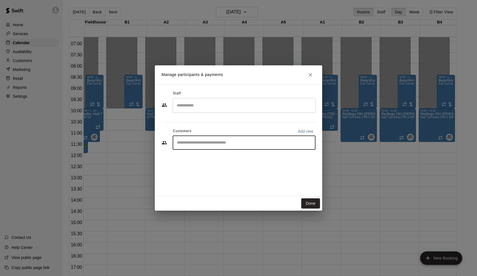
click at [257, 140] on input "Start typing to search customers..." at bounding box center [244, 143] width 138 height 6
type input "******"
click at [227, 159] on div "[PERSON_NAME] [EMAIL_ADDRESS][DOMAIN_NAME]" at bounding box center [249, 158] width 123 height 12
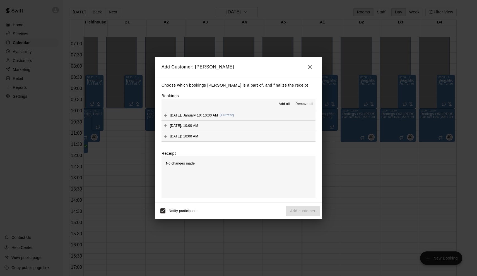
click at [283, 106] on span "Add all" at bounding box center [284, 104] width 11 height 6
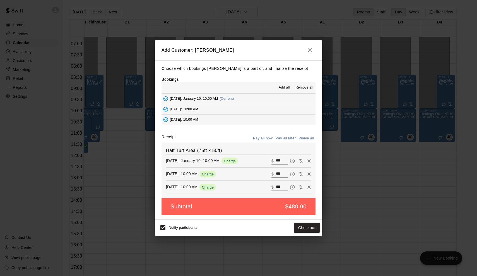
click at [289, 136] on button "Pay all later" at bounding box center [285, 138] width 23 height 9
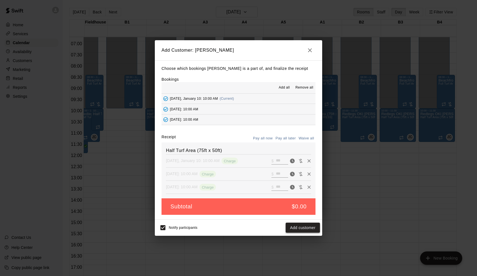
click at [307, 229] on button "Add customer" at bounding box center [303, 228] width 34 height 10
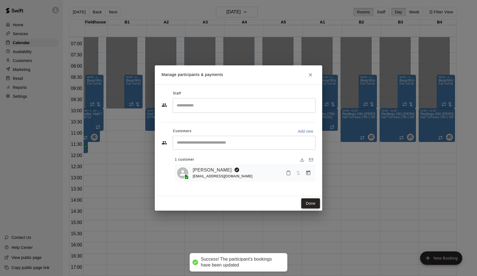
click at [312, 203] on button "Done" at bounding box center [311, 203] width 19 height 10
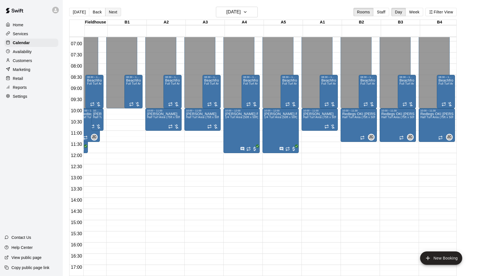
click at [117, 13] on button "Next" at bounding box center [113, 12] width 16 height 8
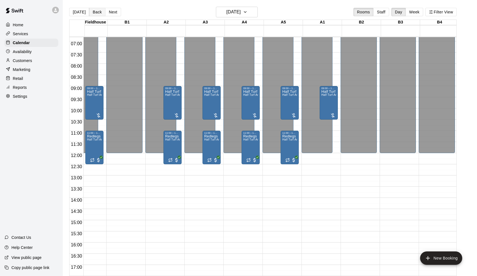
click at [99, 12] on button "Back" at bounding box center [97, 12] width 16 height 8
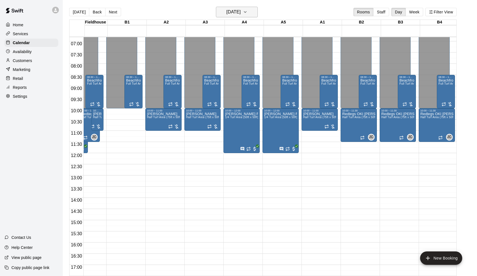
click at [232, 12] on h6 "[DATE]" at bounding box center [234, 12] width 14 height 8
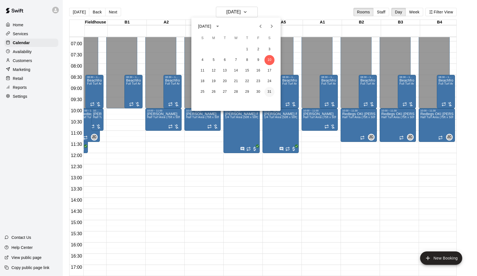
click at [269, 89] on button "31" at bounding box center [270, 92] width 10 height 10
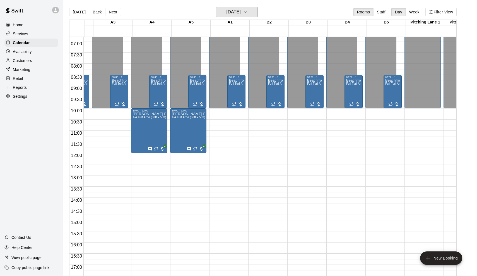
scroll to position [152, 108]
click at [437, 257] on button "New Booking" at bounding box center [441, 257] width 42 height 13
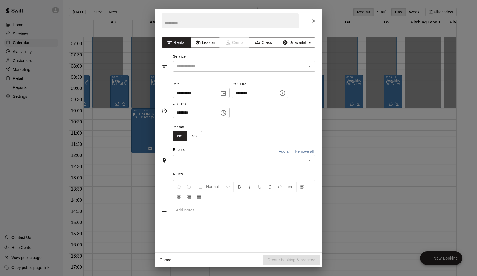
click at [207, 157] on input "text" at bounding box center [240, 160] width 130 height 7
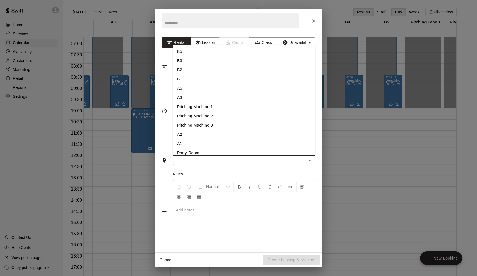
type input "*"
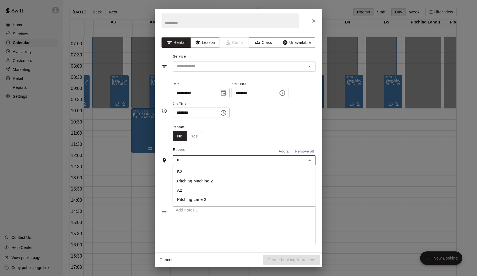
click at [190, 174] on li "B2" at bounding box center [244, 171] width 143 height 9
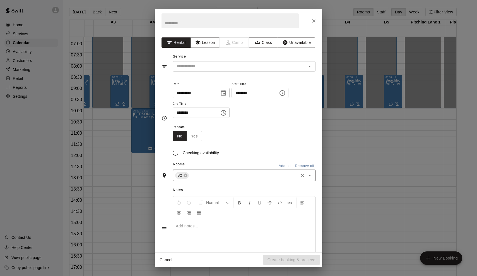
type input "*"
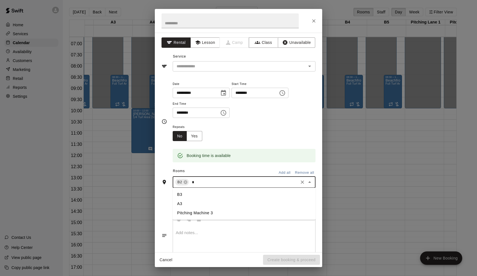
click at [185, 190] on li "B3" at bounding box center [244, 194] width 143 height 9
type input "*"
click at [184, 201] on li "B4" at bounding box center [244, 203] width 143 height 9
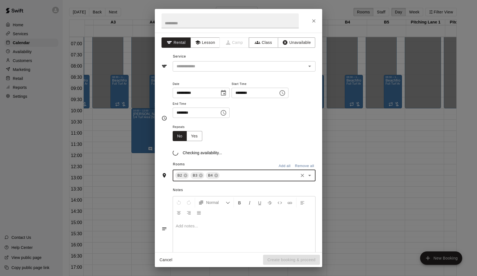
type input "*"
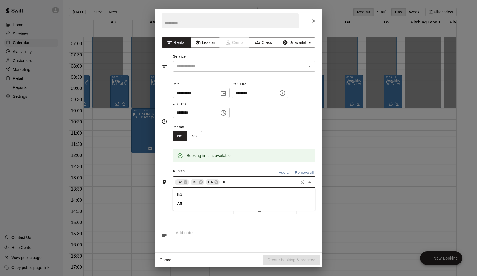
click at [188, 195] on li "B5" at bounding box center [244, 194] width 143 height 9
click at [238, 93] on input "********" at bounding box center [253, 93] width 43 height 10
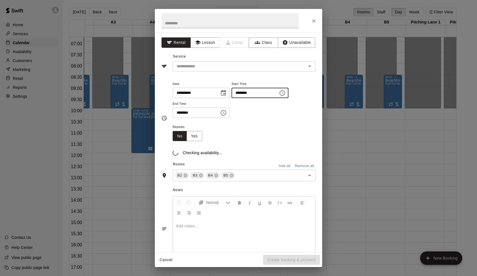
type input "********"
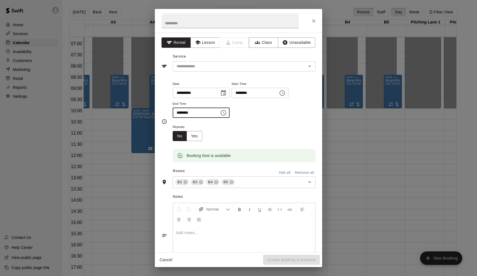
click at [179, 112] on input "********" at bounding box center [194, 112] width 43 height 10
type input "********"
click at [199, 74] on div "**********" at bounding box center [239, 142] width 168 height 219
click at [200, 65] on input "text" at bounding box center [236, 66] width 123 height 7
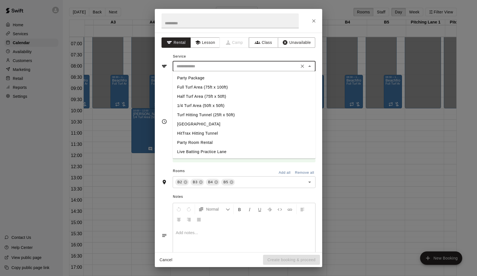
click at [199, 98] on li "Half Turf Area (75ft x 50ft)" at bounding box center [244, 96] width 143 height 9
type input "**********"
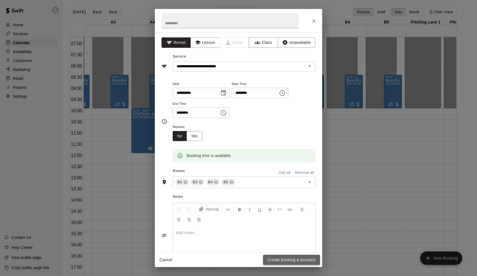
click at [283, 261] on button "Create booking & proceed" at bounding box center [291, 260] width 57 height 10
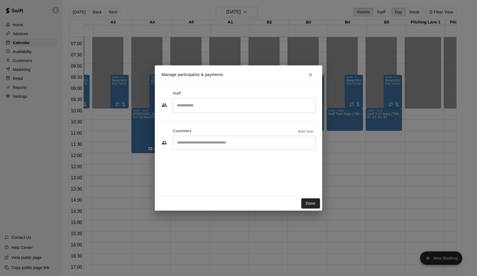
click at [310, 77] on icon "Close" at bounding box center [311, 75] width 6 height 6
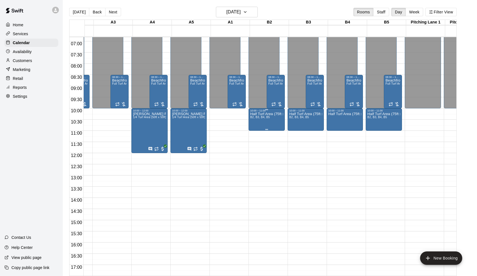
click at [278, 114] on p "Half Turf Area (75ft x 50ft)" at bounding box center [266, 114] width 33 height 0
click at [259, 145] on icon "delete" at bounding box center [257, 146] width 7 height 7
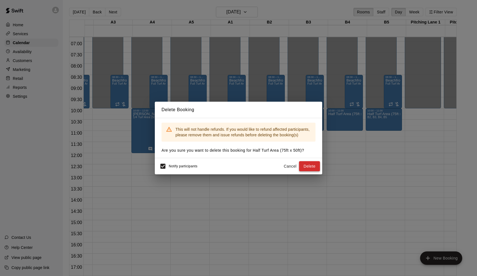
click at [306, 170] on button "Delete" at bounding box center [309, 166] width 21 height 10
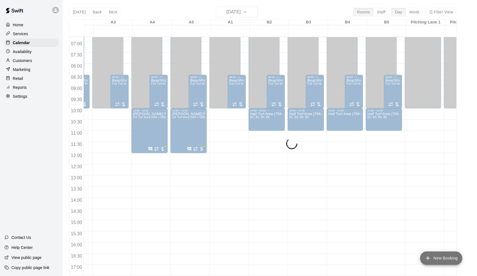
click at [434, 258] on button "New Booking" at bounding box center [441, 257] width 42 height 13
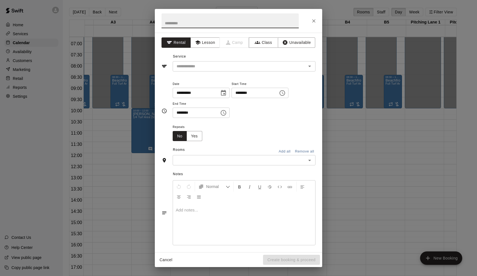
click at [387, 208] on div "**********" at bounding box center [238, 138] width 477 height 276
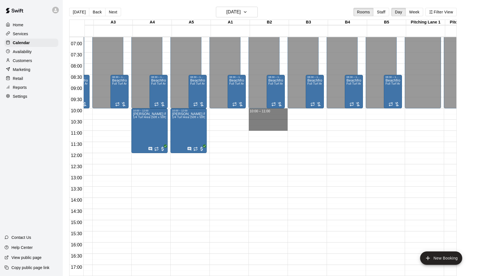
drag, startPoint x: 269, startPoint y: 110, endPoint x: 373, endPoint y: 128, distance: 105.9
click at [373, 128] on div "00:00 00:30 01:00 01:30 02:00 02:30 03:00 03:30 04:00 04:30 05:00 05:30 06:00 0…" at bounding box center [263, 160] width 387 height 246
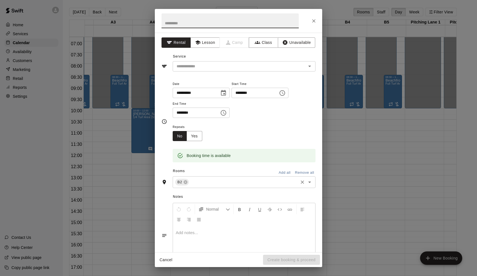
click at [200, 181] on input "text" at bounding box center [244, 182] width 108 height 7
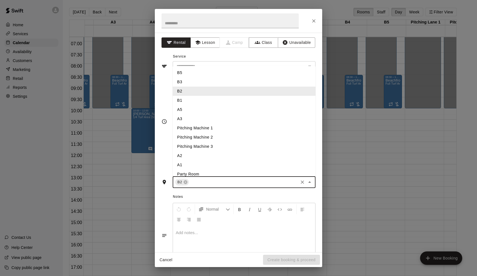
type input "*"
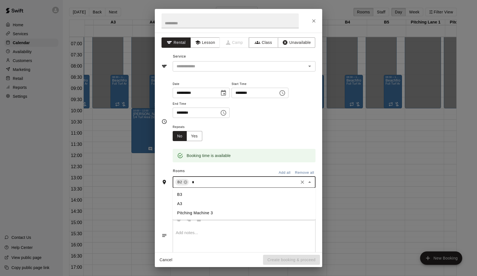
click at [190, 193] on li "B3" at bounding box center [244, 194] width 143 height 9
type input "*"
click at [185, 200] on li "B4" at bounding box center [244, 203] width 143 height 9
type input "*"
click at [185, 192] on li "B5" at bounding box center [244, 194] width 143 height 9
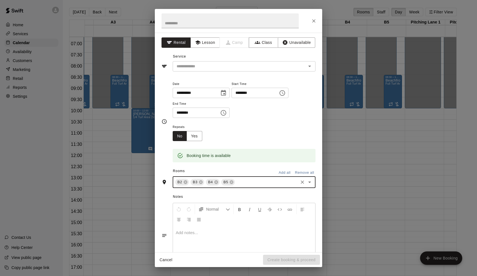
click at [199, 59] on div "Service ​" at bounding box center [239, 61] width 154 height 19
click at [197, 65] on input "text" at bounding box center [236, 66] width 123 height 7
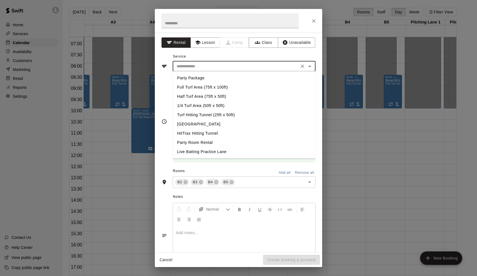
click at [195, 96] on li "Half Turf Area (75ft x 50ft)" at bounding box center [244, 96] width 143 height 9
type input "**********"
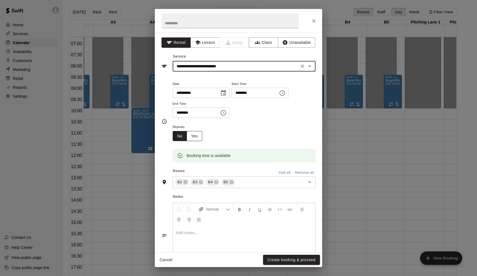
click at [197, 135] on button "Yes" at bounding box center [195, 136] width 16 height 10
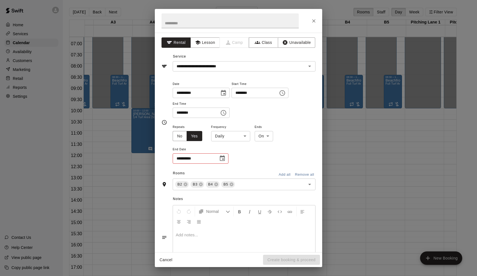
click at [226, 135] on body "Home Services Calendar Availability Customers Marketing Retail Reports Settings…" at bounding box center [238, 142] width 477 height 285
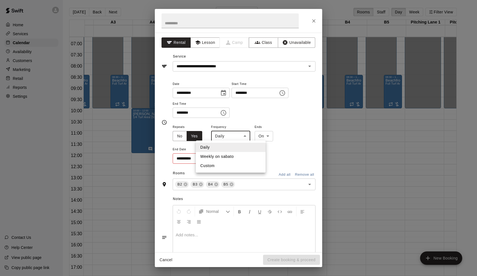
click at [226, 155] on li "Weekly on sabato" at bounding box center [231, 156] width 70 height 9
type input "******"
click at [226, 155] on icon "Choose date" at bounding box center [222, 158] width 7 height 7
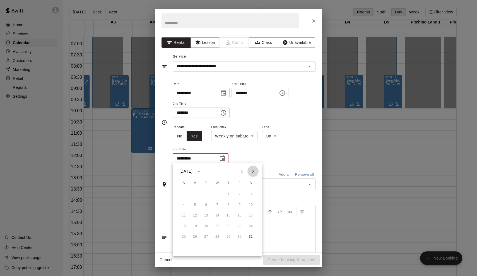
click at [252, 170] on icon "Next month" at bounding box center [253, 171] width 7 height 7
click at [255, 169] on icon "Next month" at bounding box center [253, 171] width 7 height 7
click at [253, 192] on button "7" at bounding box center [251, 194] width 10 height 10
type input "**********"
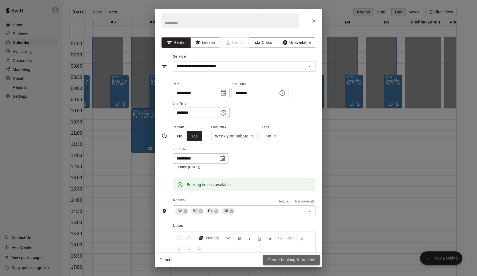
click at [278, 260] on button "Create booking & proceed" at bounding box center [291, 260] width 57 height 10
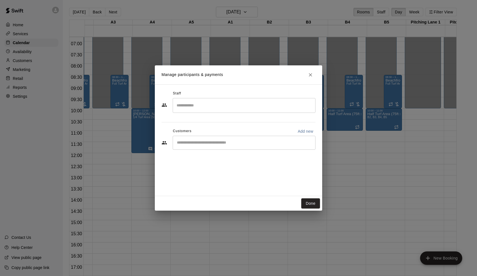
click at [197, 111] on div "​" at bounding box center [244, 105] width 143 height 15
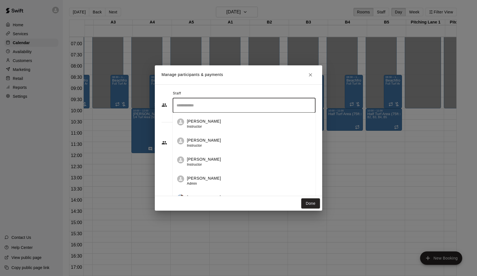
click at [168, 116] on div "Staff ​ [PERSON_NAME] Instructor [PERSON_NAME] Instructor [PERSON_NAME] Instruc…" at bounding box center [239, 122] width 154 height 66
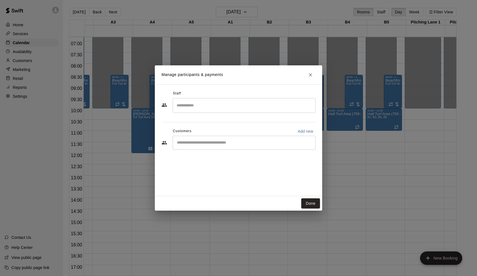
click at [185, 143] on input "Start typing to search customers..." at bounding box center [244, 143] width 138 height 6
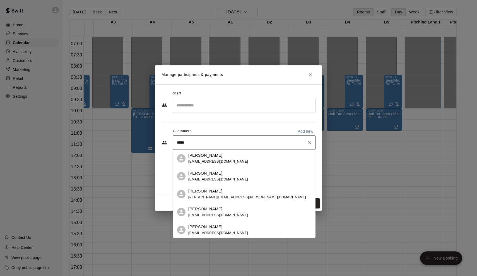
type input "******"
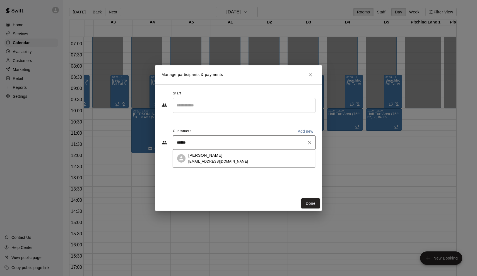
click at [200, 159] on span "[EMAIL_ADDRESS][DOMAIN_NAME]" at bounding box center [218, 161] width 60 height 4
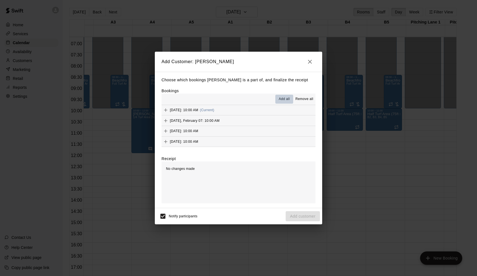
click at [285, 99] on span "Add all" at bounding box center [284, 99] width 11 height 6
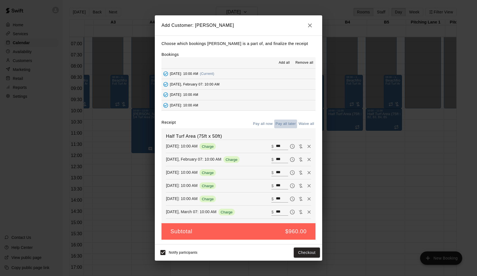
click at [290, 121] on button "Pay all later" at bounding box center [285, 124] width 23 height 9
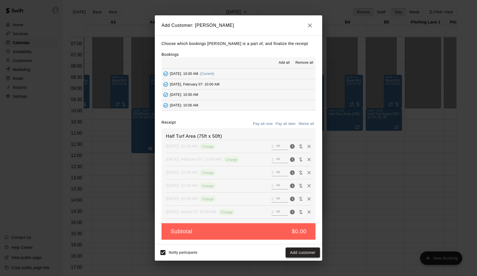
click at [304, 252] on button "Add customer" at bounding box center [303, 252] width 34 height 10
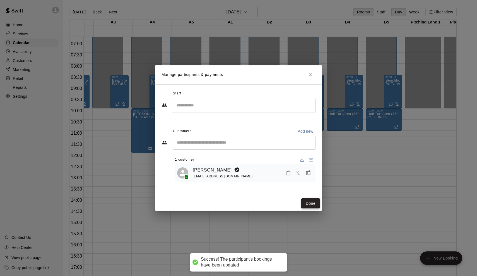
click at [315, 205] on button "Done" at bounding box center [311, 203] width 19 height 10
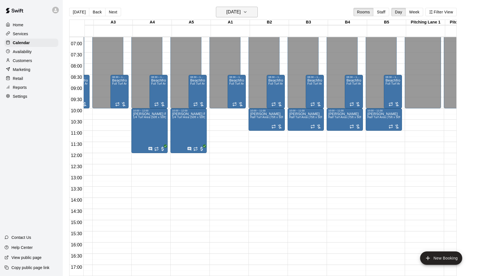
click at [230, 10] on h6 "[DATE]" at bounding box center [234, 12] width 14 height 8
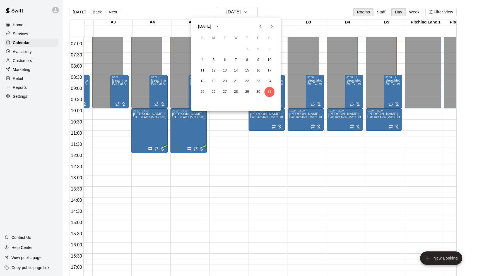
click at [307, 4] on div at bounding box center [238, 138] width 477 height 276
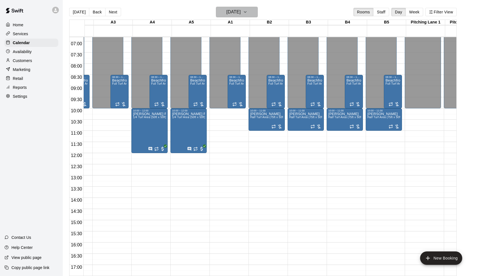
click at [240, 10] on h6 "[DATE]" at bounding box center [234, 12] width 14 height 8
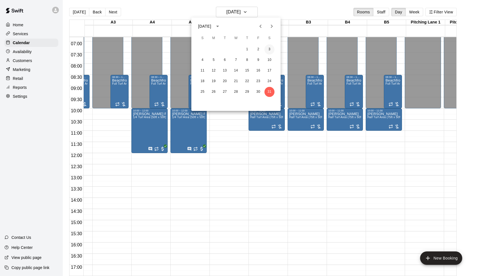
click at [268, 50] on button "3" at bounding box center [270, 49] width 10 height 10
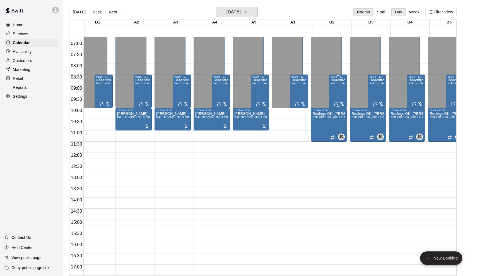
scroll to position [152, 46]
click at [239, 13] on h6 "[DATE]" at bounding box center [234, 12] width 14 height 8
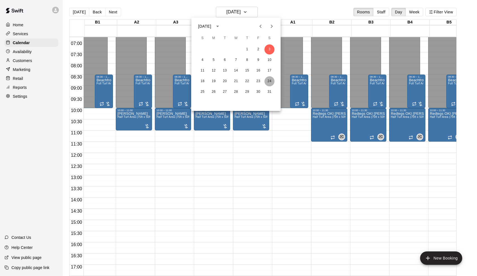
click at [268, 80] on button "24" at bounding box center [270, 81] width 10 height 10
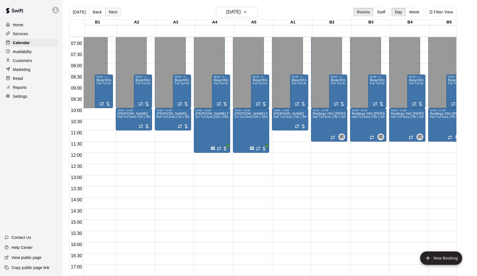
click at [116, 14] on button "Next" at bounding box center [113, 12] width 16 height 8
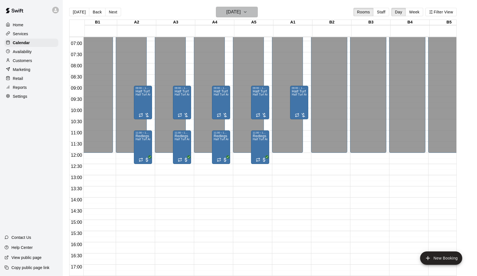
click at [228, 15] on h6 "[DATE]" at bounding box center [234, 12] width 14 height 8
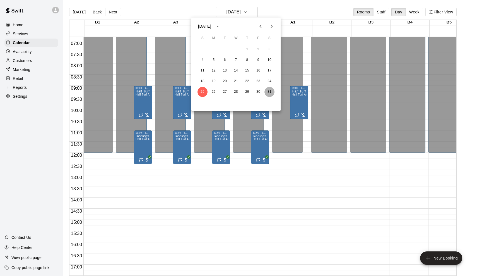
click at [269, 90] on button "31" at bounding box center [270, 92] width 10 height 10
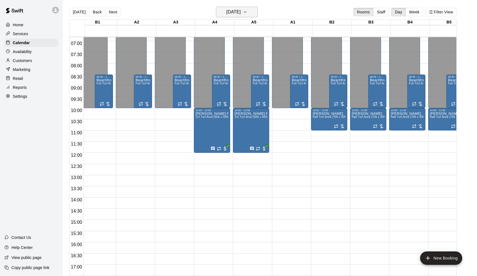
click at [241, 12] on h6 "[DATE]" at bounding box center [234, 12] width 14 height 8
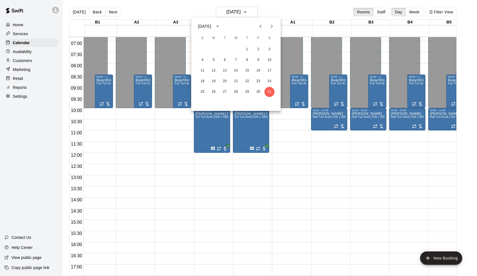
click at [269, 28] on icon "Next month" at bounding box center [272, 26] width 7 height 7
click at [272, 25] on icon "Next month" at bounding box center [272, 26] width 2 height 3
click at [271, 46] on button "7" at bounding box center [270, 49] width 10 height 10
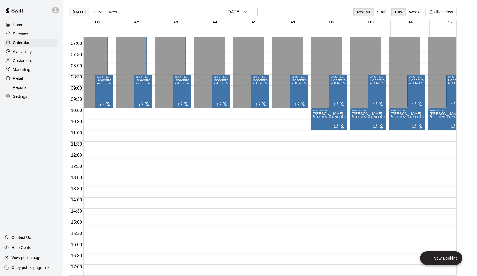
click at [81, 12] on button "[DATE]" at bounding box center [79, 12] width 20 height 8
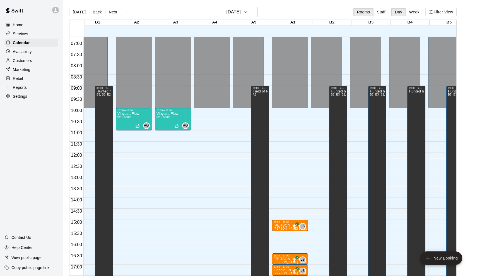
click at [236, 18] on div "[DATE] Back [DATE][DATE] Rooms Staff Day Week Filter View" at bounding box center [263, 13] width 388 height 13
click at [237, 9] on h6 "[DATE]" at bounding box center [234, 12] width 14 height 8
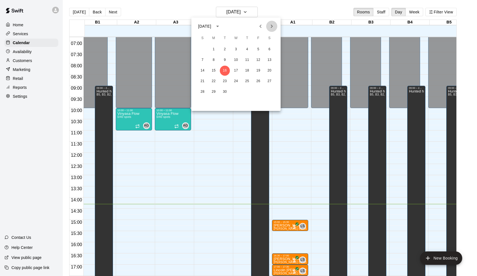
click at [273, 26] on icon "Next month" at bounding box center [272, 26] width 7 height 7
click at [273, 28] on icon "Next month" at bounding box center [272, 26] width 7 height 7
click at [269, 48] on button "3" at bounding box center [270, 49] width 10 height 10
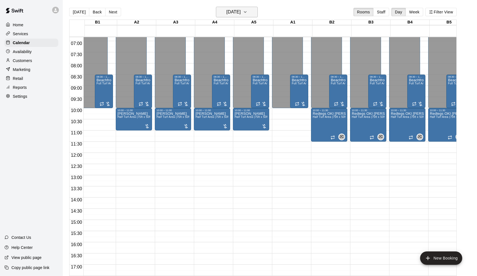
click at [241, 12] on h6 "[DATE]" at bounding box center [234, 12] width 14 height 8
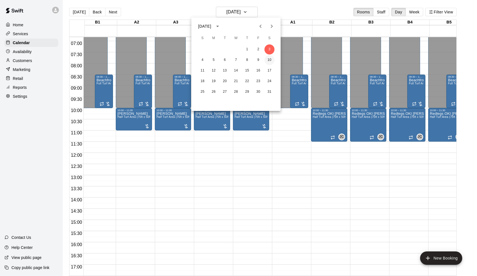
click at [267, 56] on button "10" at bounding box center [270, 60] width 10 height 10
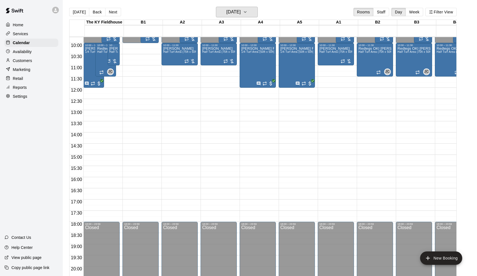
scroll to position [218, 0]
click at [237, 15] on h6 "[DATE]" at bounding box center [234, 12] width 14 height 8
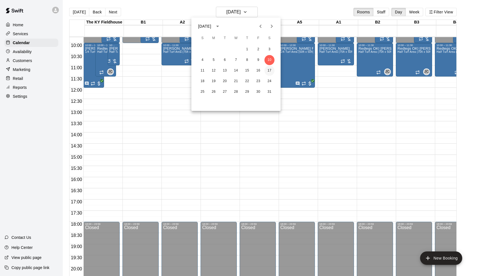
click at [268, 68] on button "17" at bounding box center [270, 71] width 10 height 10
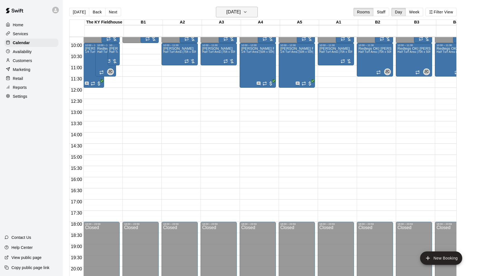
click at [241, 14] on h6 "[DATE]" at bounding box center [234, 12] width 14 height 8
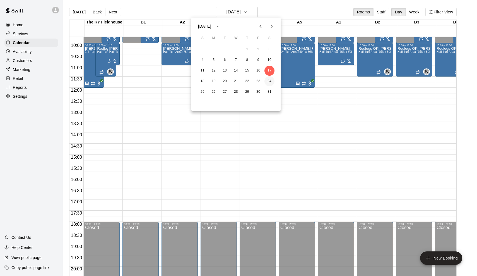
click at [269, 80] on button "24" at bounding box center [270, 81] width 10 height 10
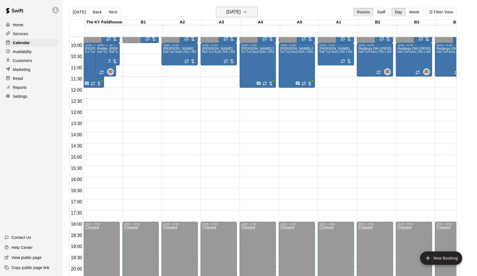
click at [241, 11] on h6 "[DATE]" at bounding box center [234, 12] width 14 height 8
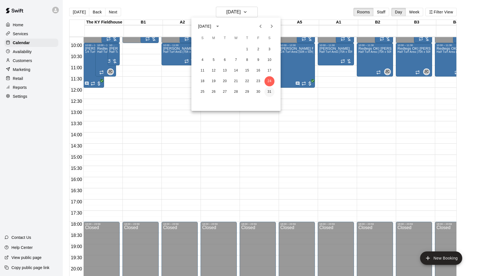
click at [269, 93] on button "31" at bounding box center [270, 92] width 10 height 10
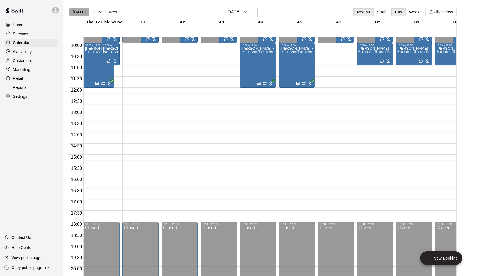
click at [80, 14] on button "[DATE]" at bounding box center [79, 12] width 20 height 8
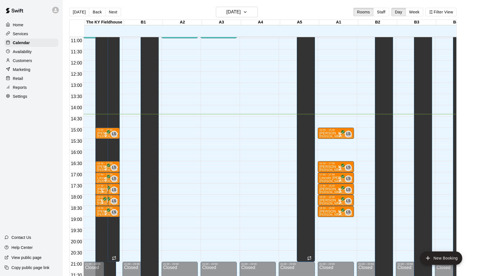
scroll to position [245, 0]
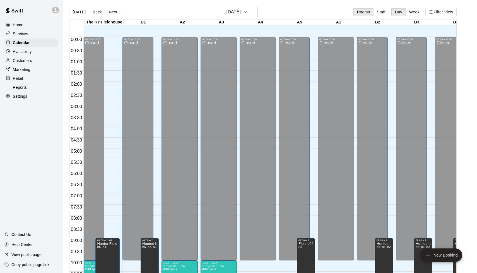
scroll to position [277, 0]
